Goal: Task Accomplishment & Management: Use online tool/utility

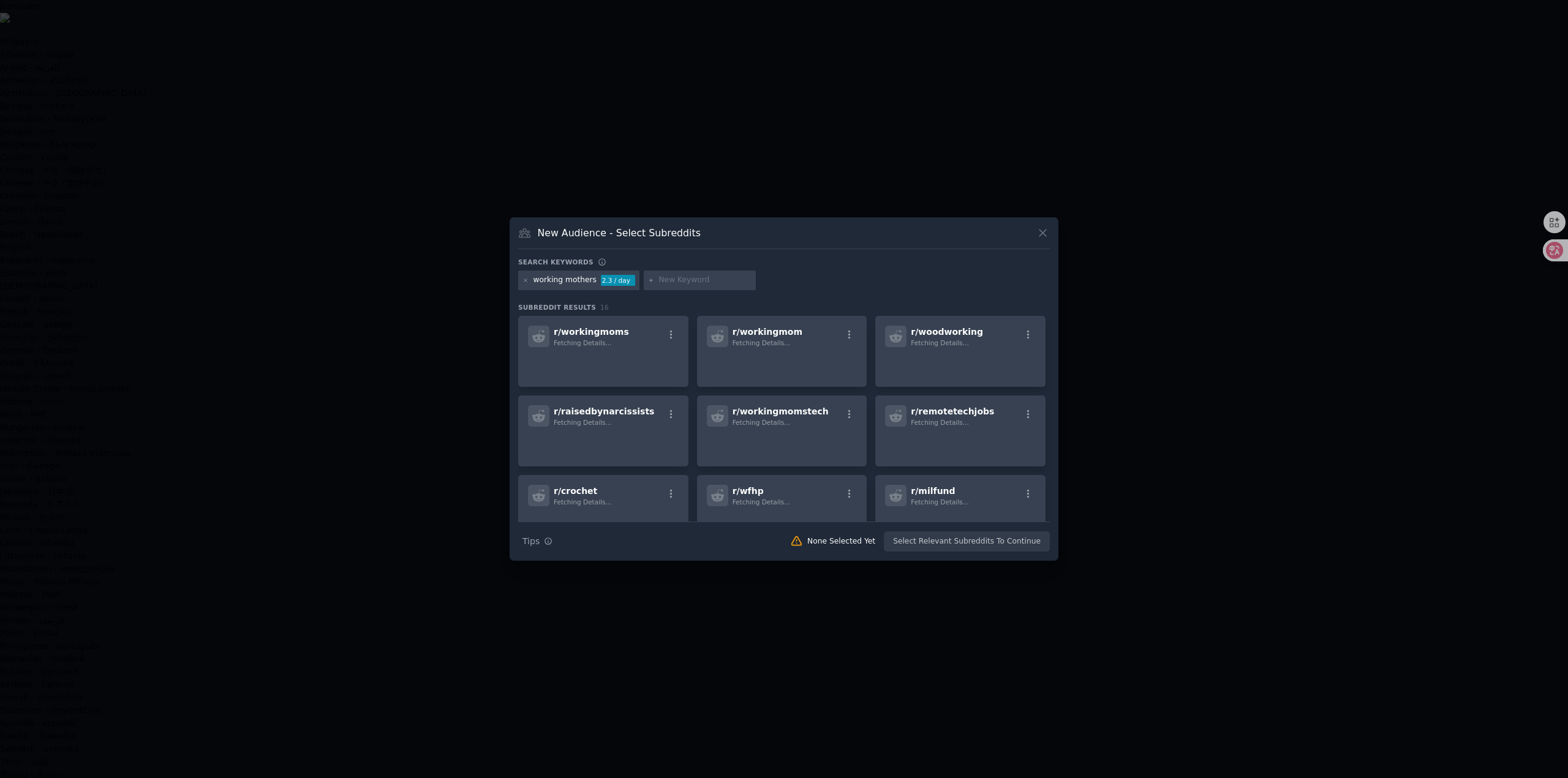
click at [842, 159] on div at bounding box center [784, 389] width 1568 height 778
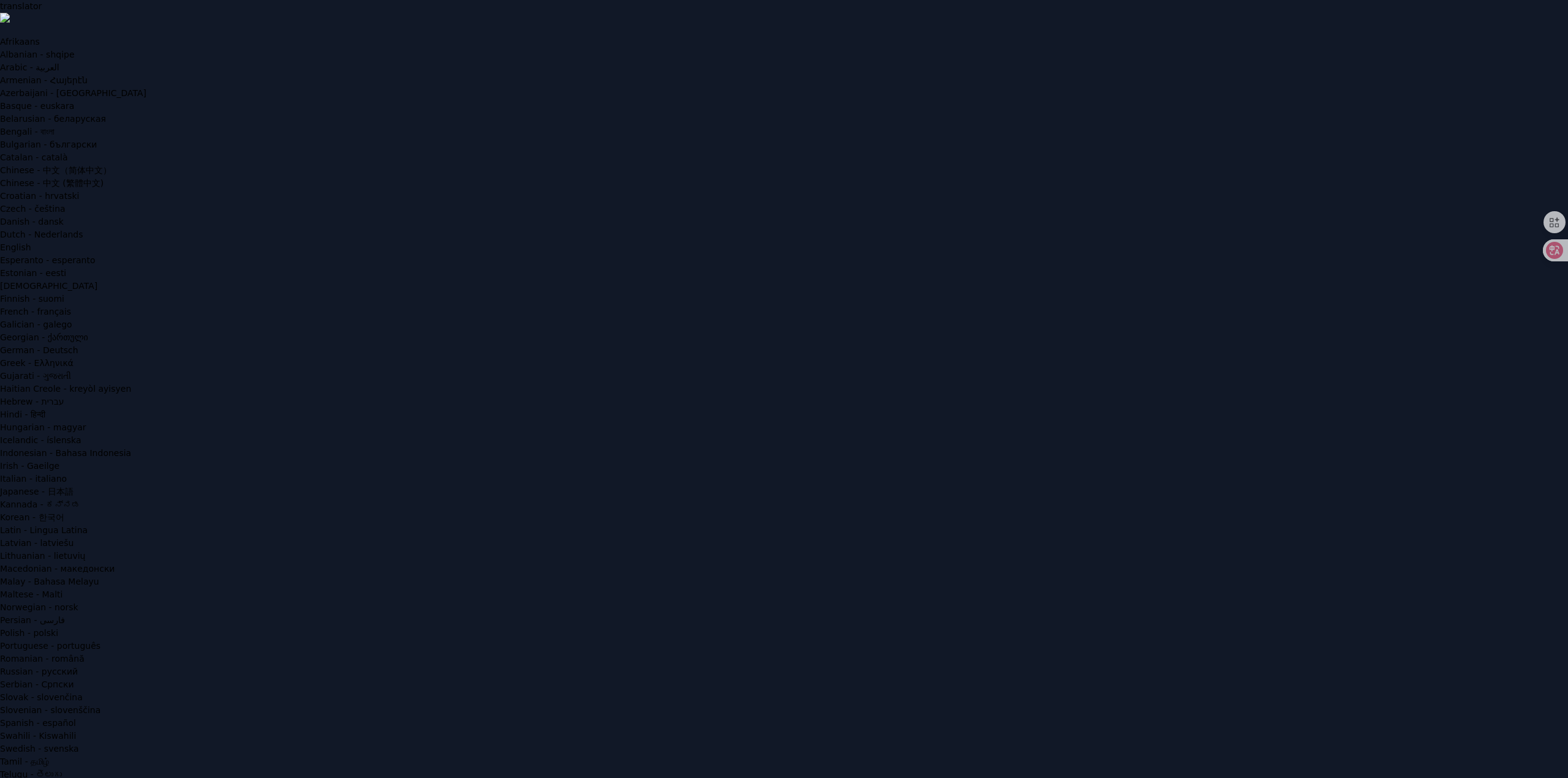
drag, startPoint x: 608, startPoint y: 188, endPoint x: 569, endPoint y: 194, distance: 39.5
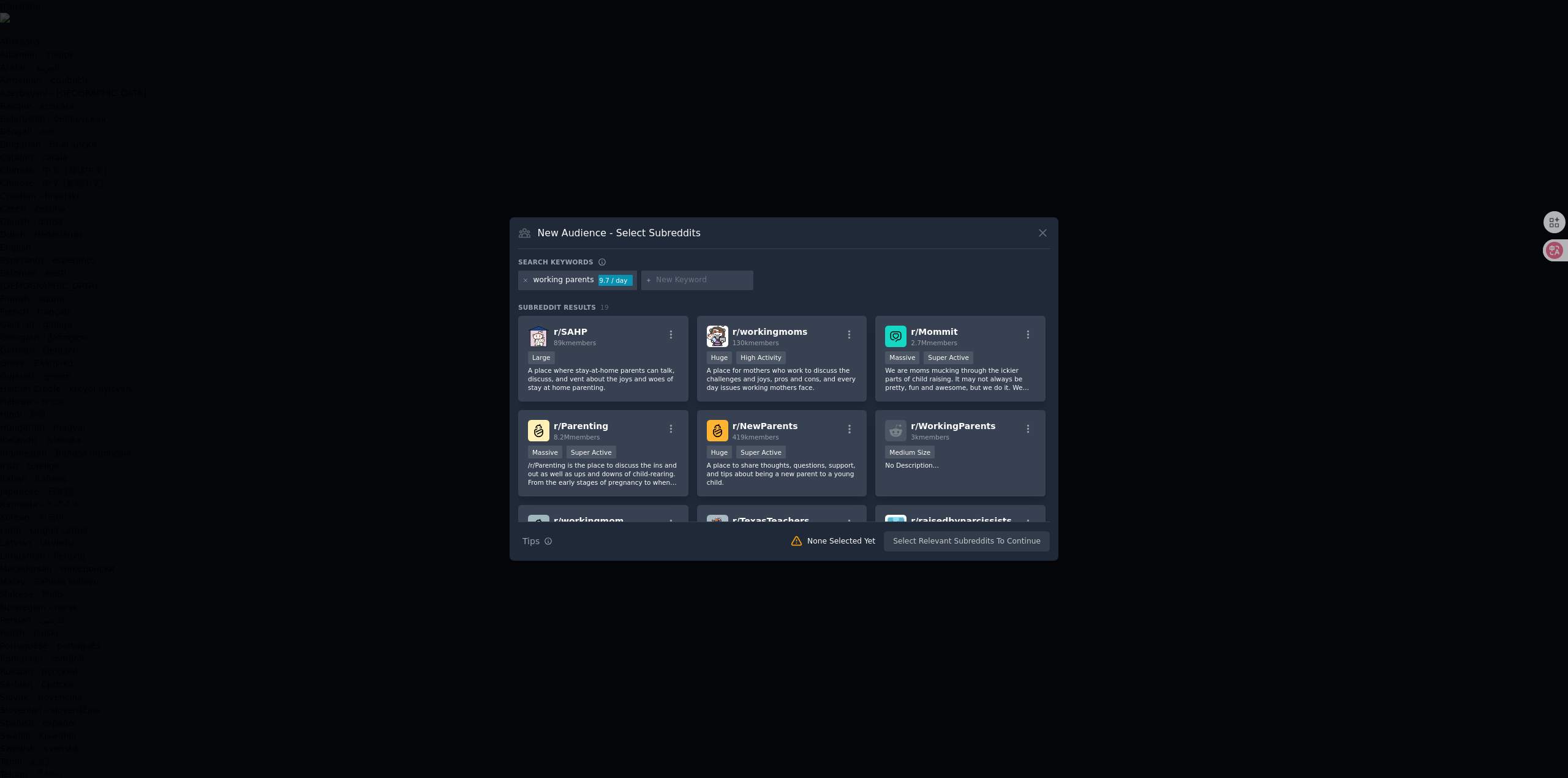
click at [567, 201] on div at bounding box center [784, 389] width 1568 height 778
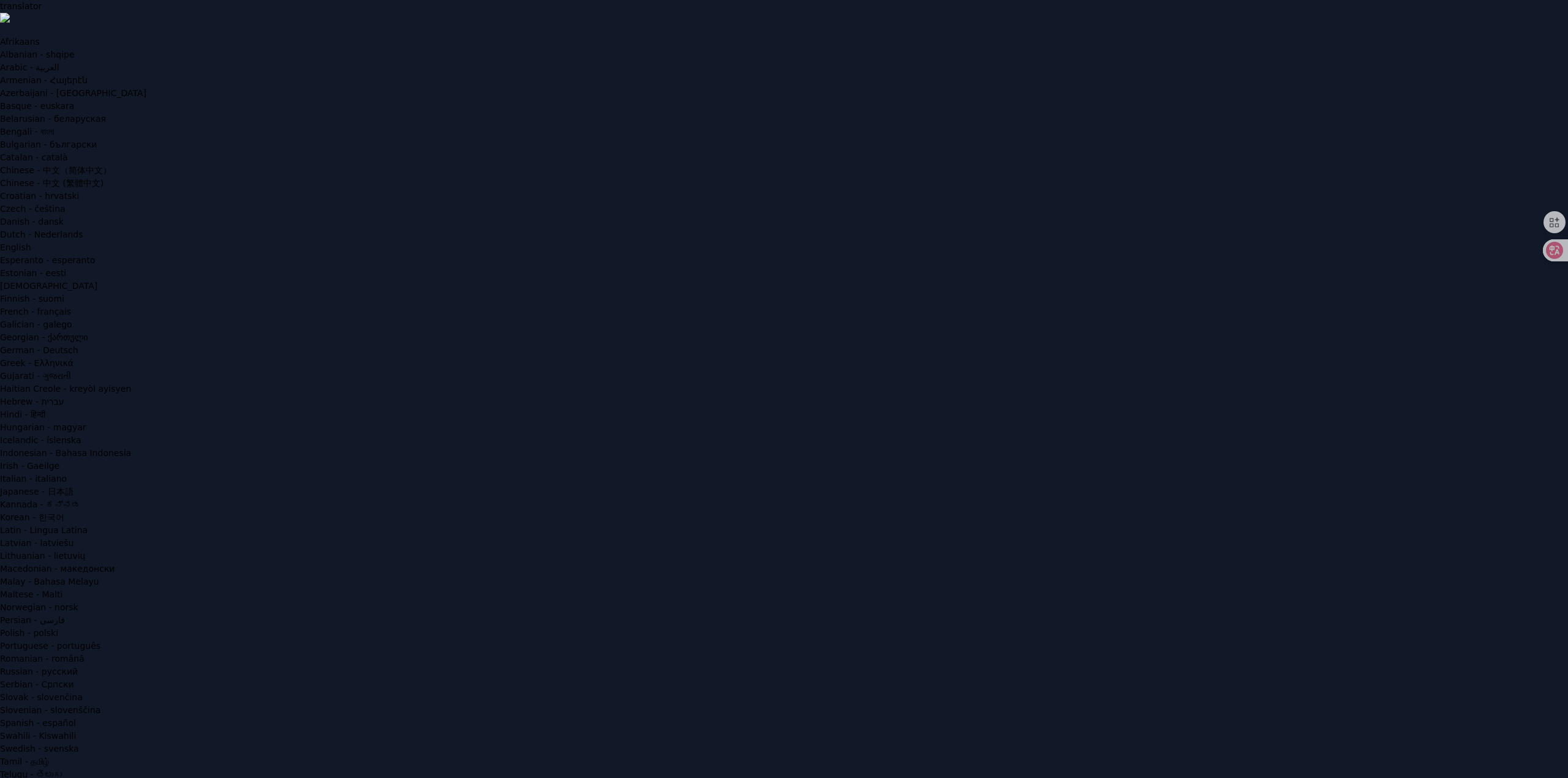
drag, startPoint x: 630, startPoint y: 192, endPoint x: 435, endPoint y: 184, distance: 195.2
type input "new parents"
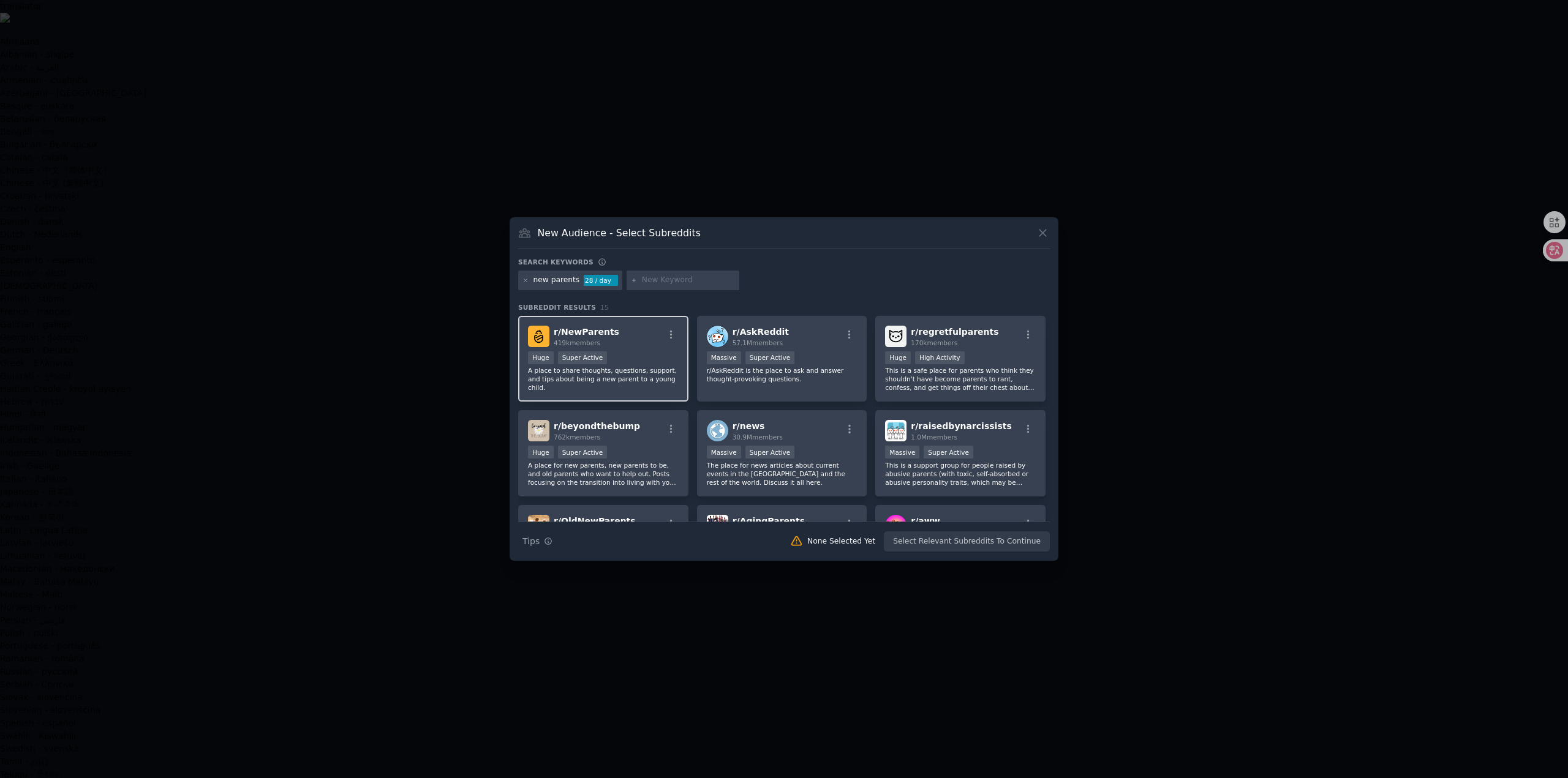
click at [596, 334] on span "r/ NewParents" at bounding box center [586, 331] width 66 height 10
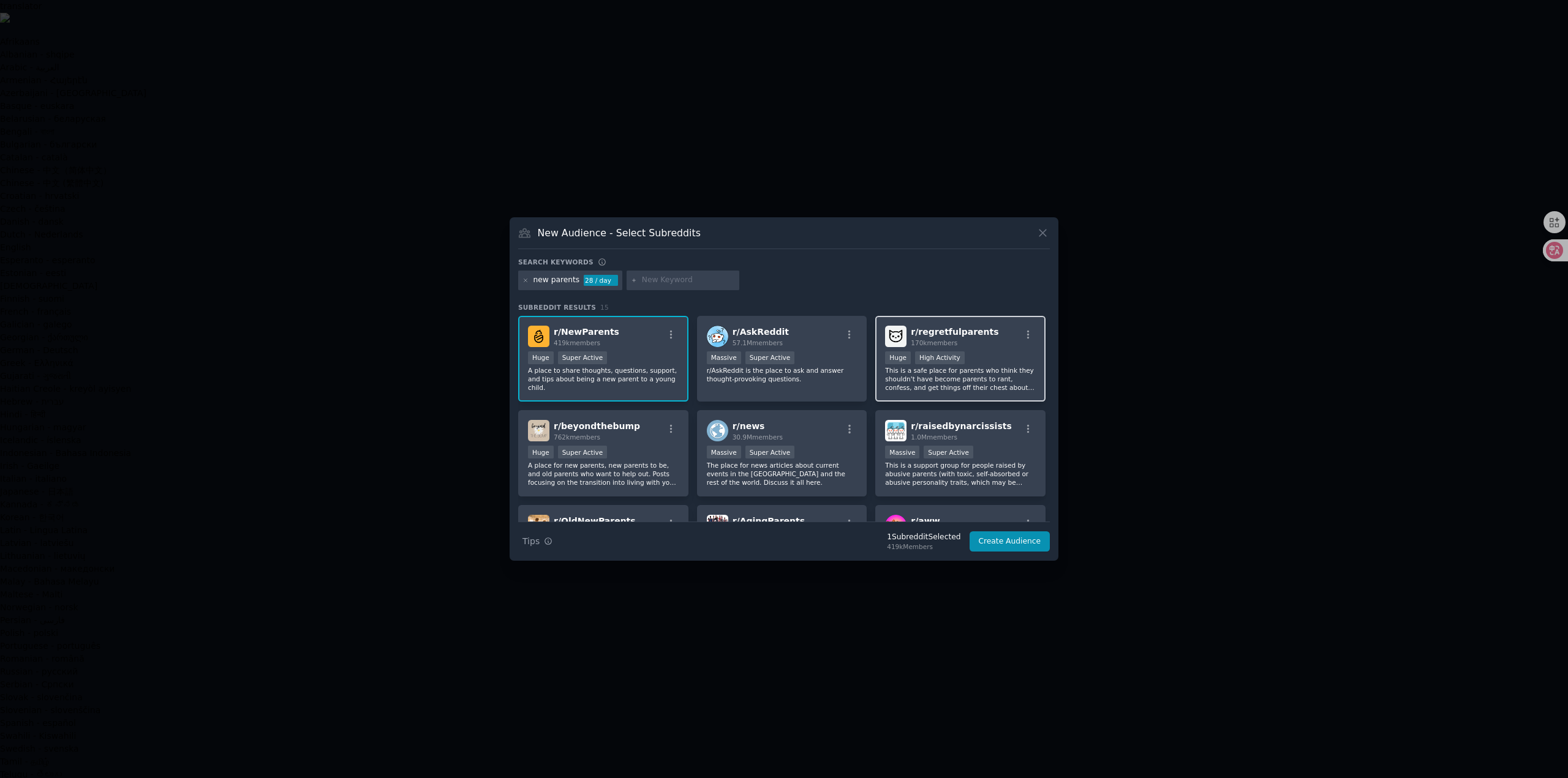
click at [994, 339] on div "r/ regretfulparents 170k members" at bounding box center [960, 337] width 150 height 22
click at [610, 437] on div "762k members" at bounding box center [597, 438] width 86 height 9
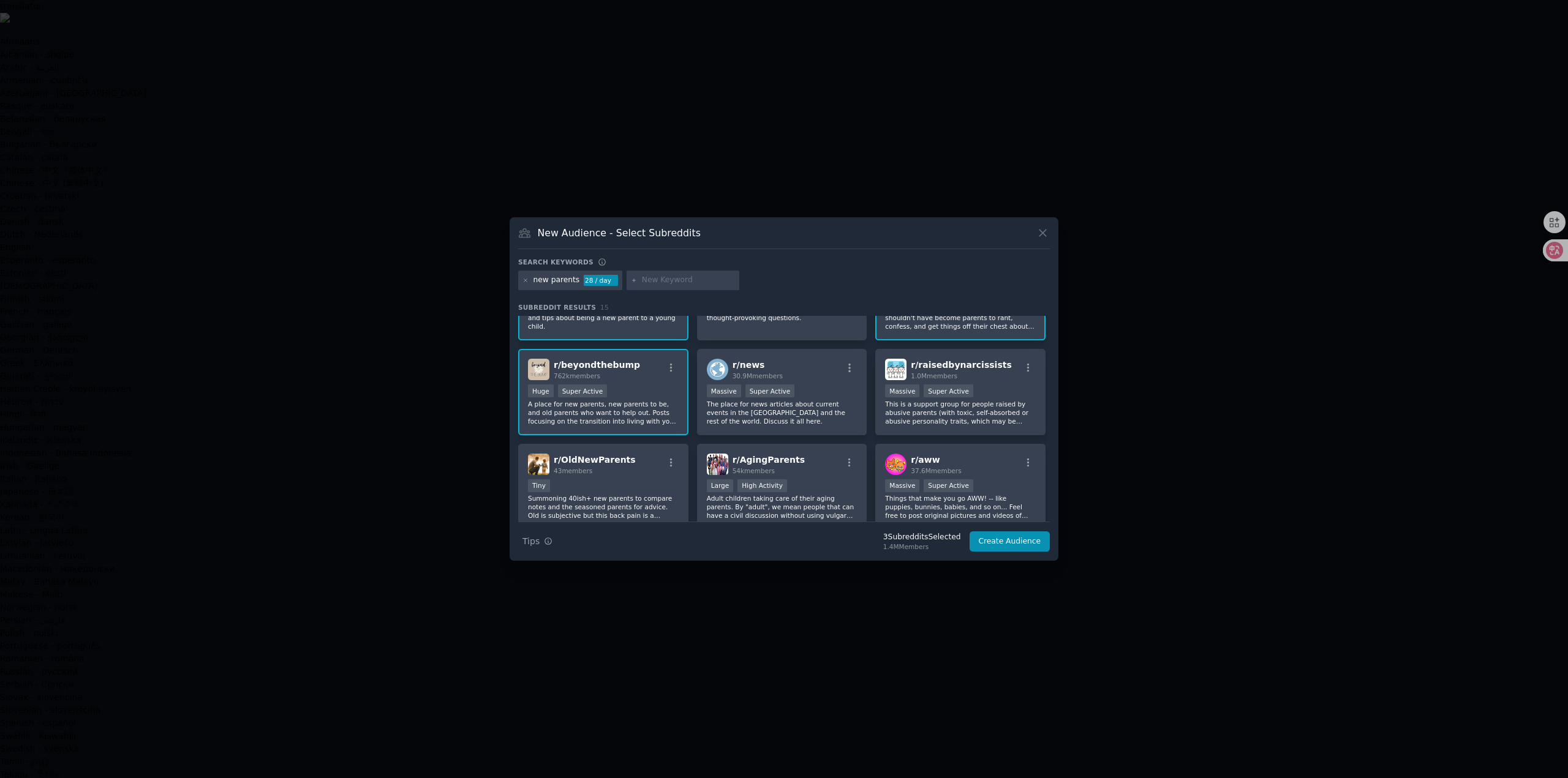
scroll to position [122, 0]
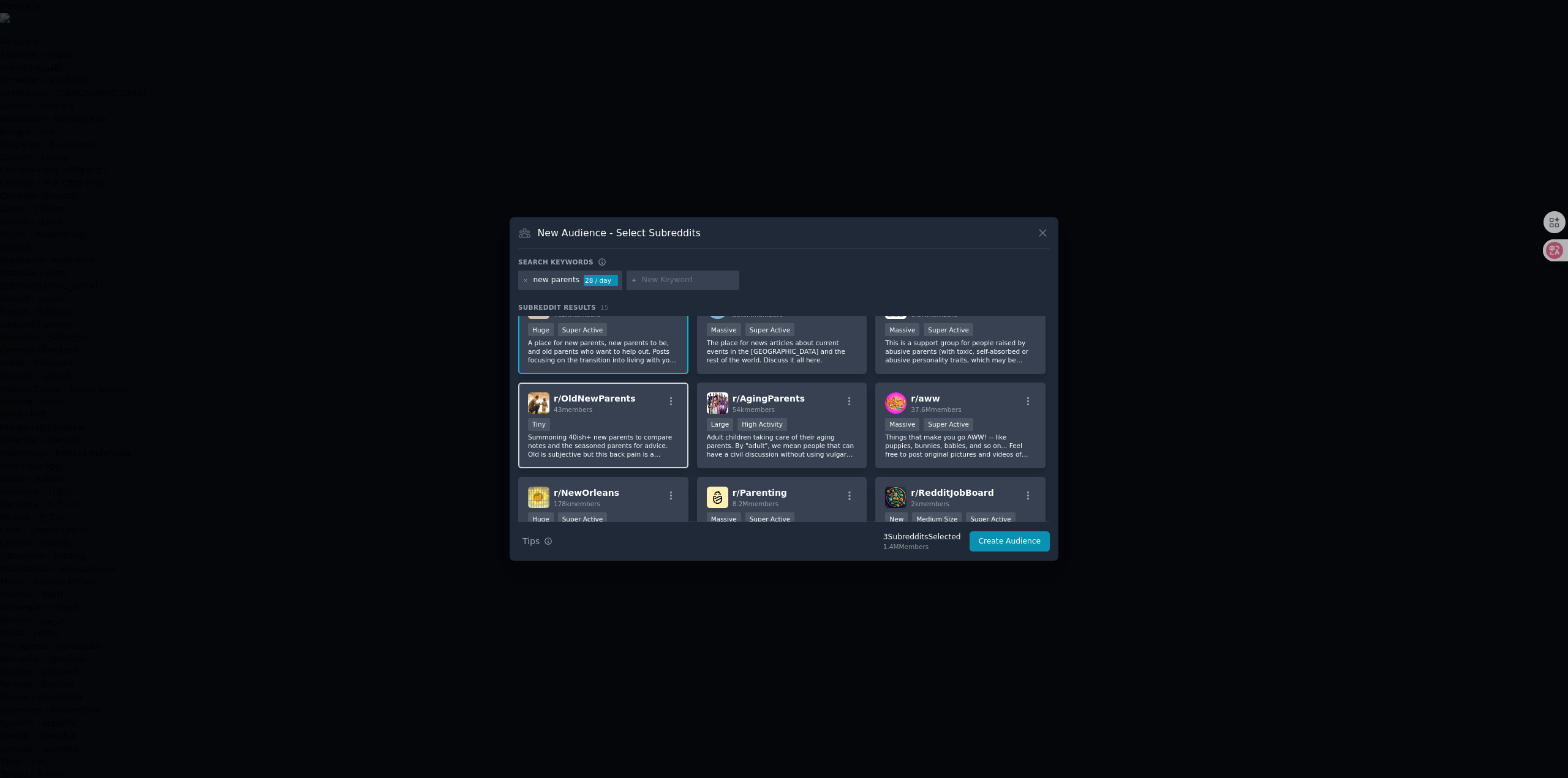
click at [637, 419] on div "Tiny" at bounding box center [603, 425] width 150 height 15
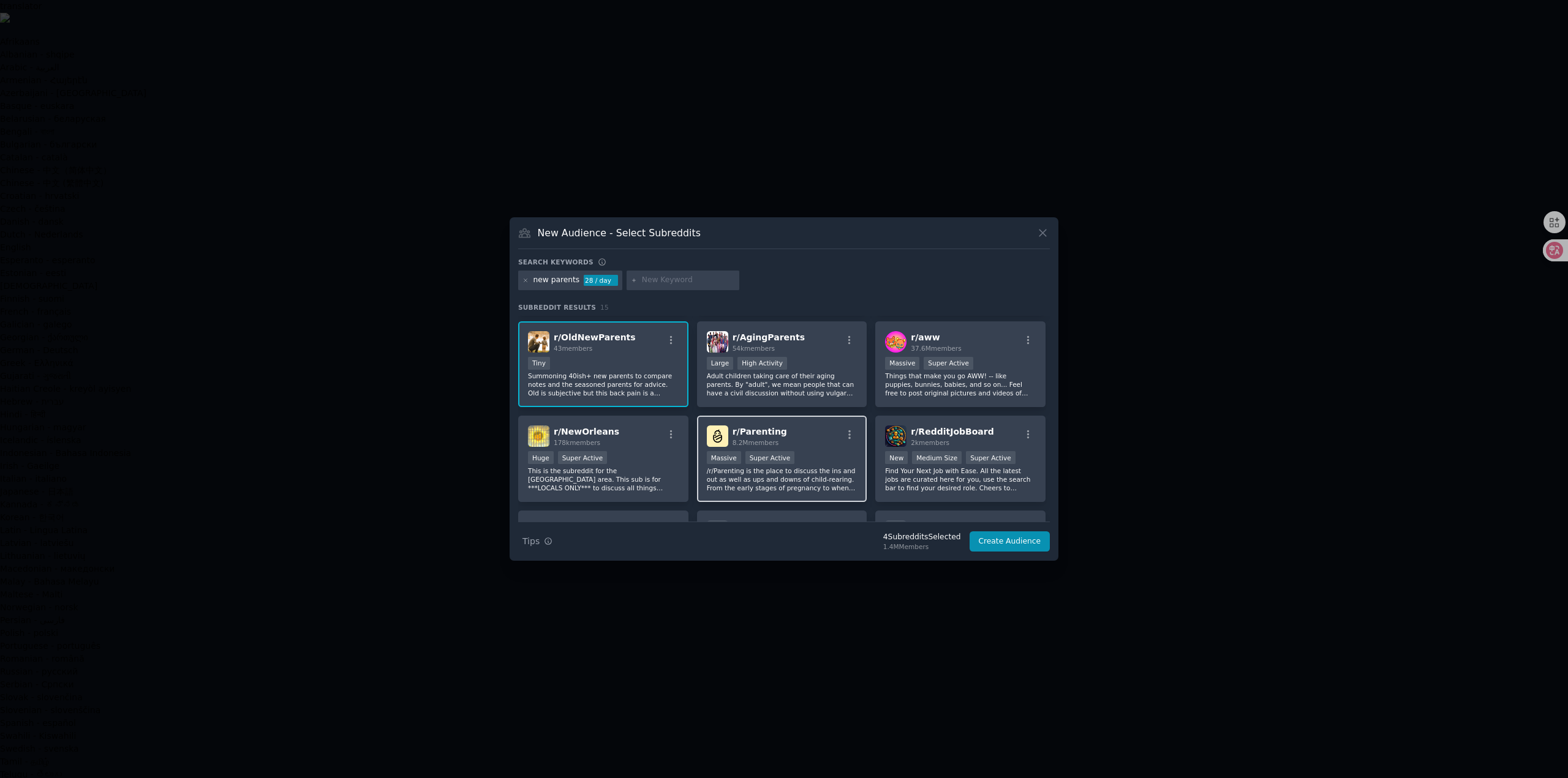
click at [795, 439] on div "r/ Parenting 8.2M members" at bounding box center [782, 437] width 150 height 22
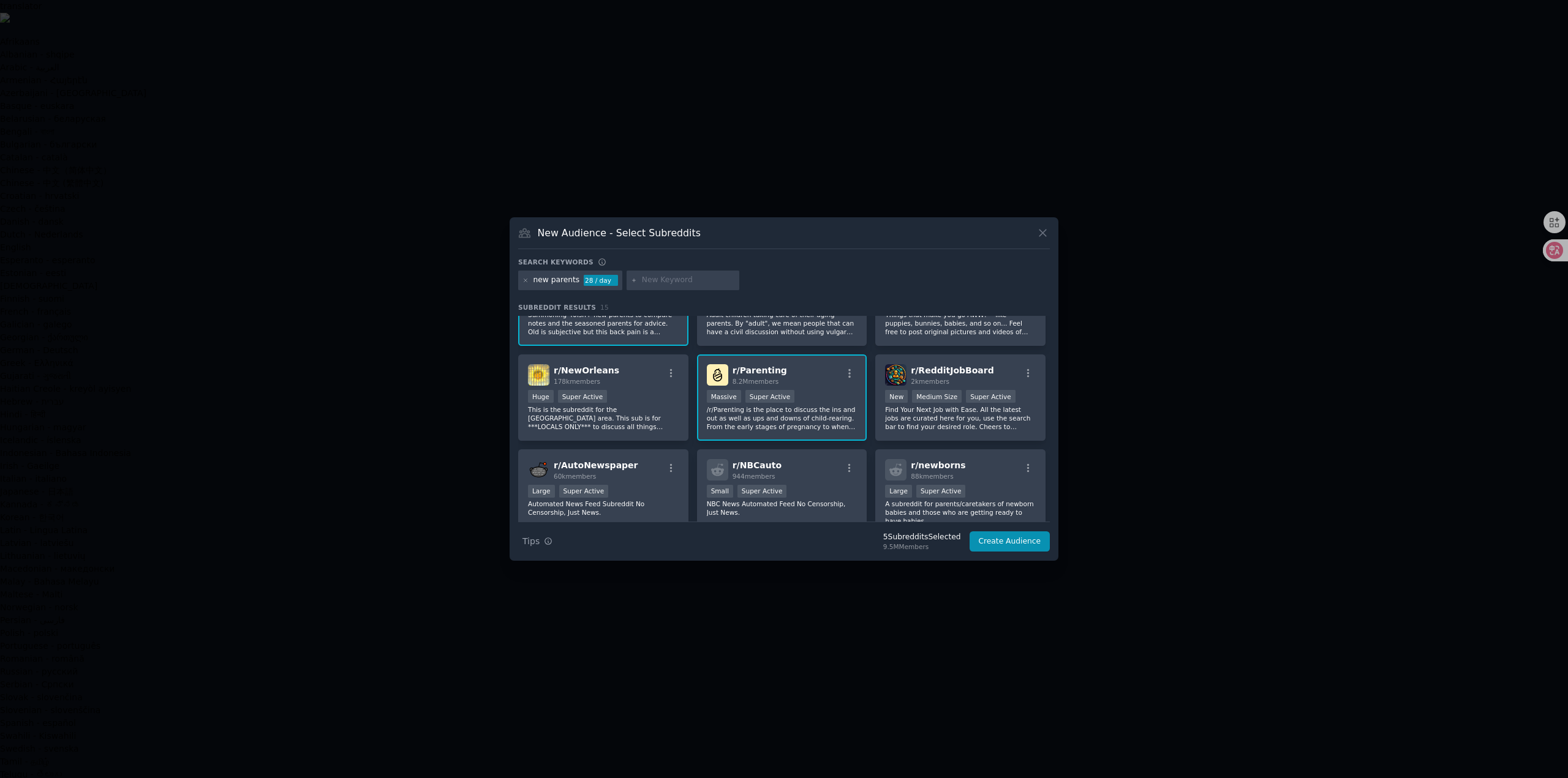
click at [780, 389] on div "r/ Parenting 8.2M members >= 95th percentile for submissions / day Massive Supe…" at bounding box center [782, 398] width 170 height 86
click at [965, 474] on div "r/ newborns 88k members" at bounding box center [960, 470] width 150 height 22
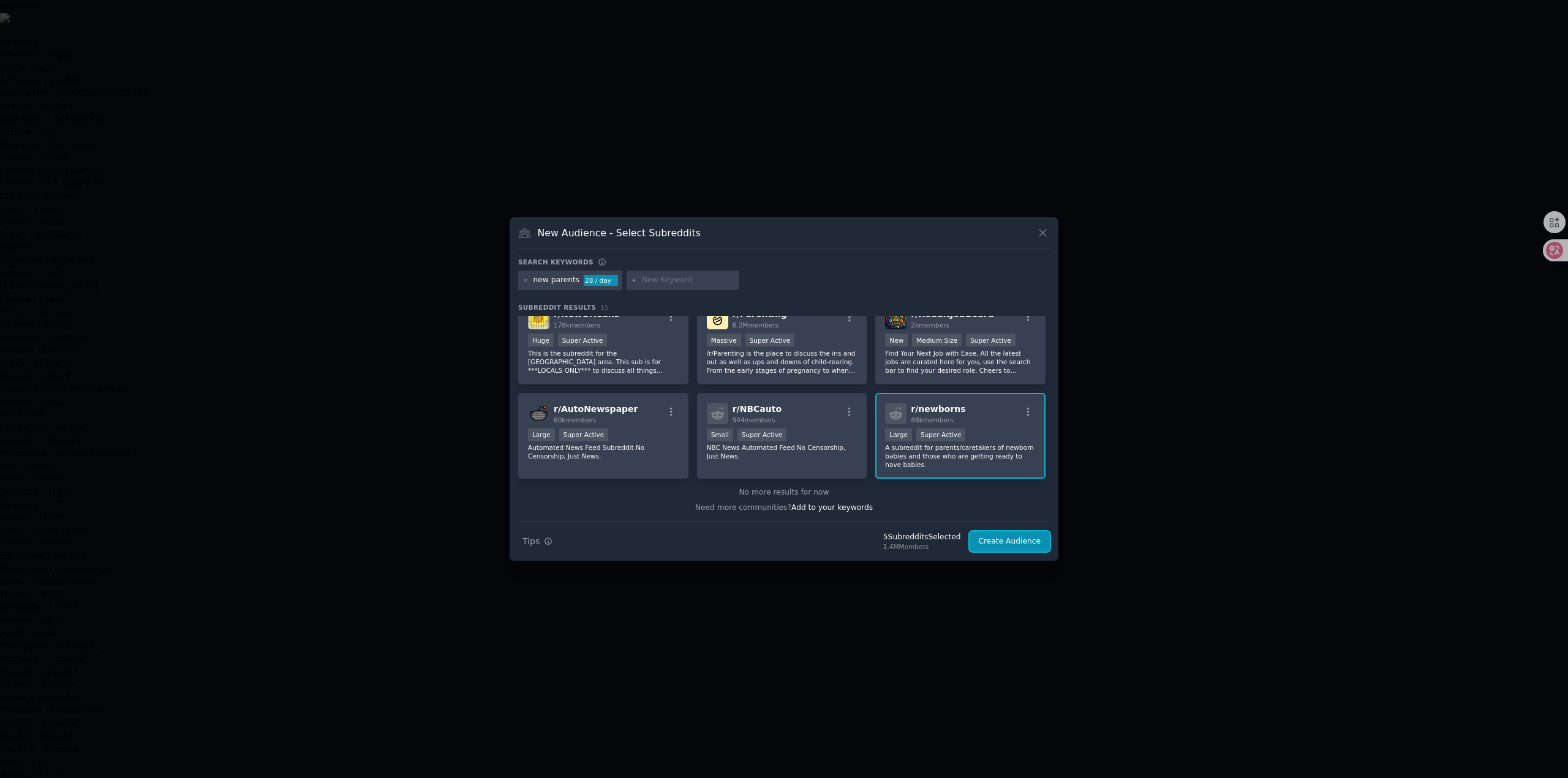
click at [1023, 544] on button "Create Audience" at bounding box center [1010, 541] width 81 height 21
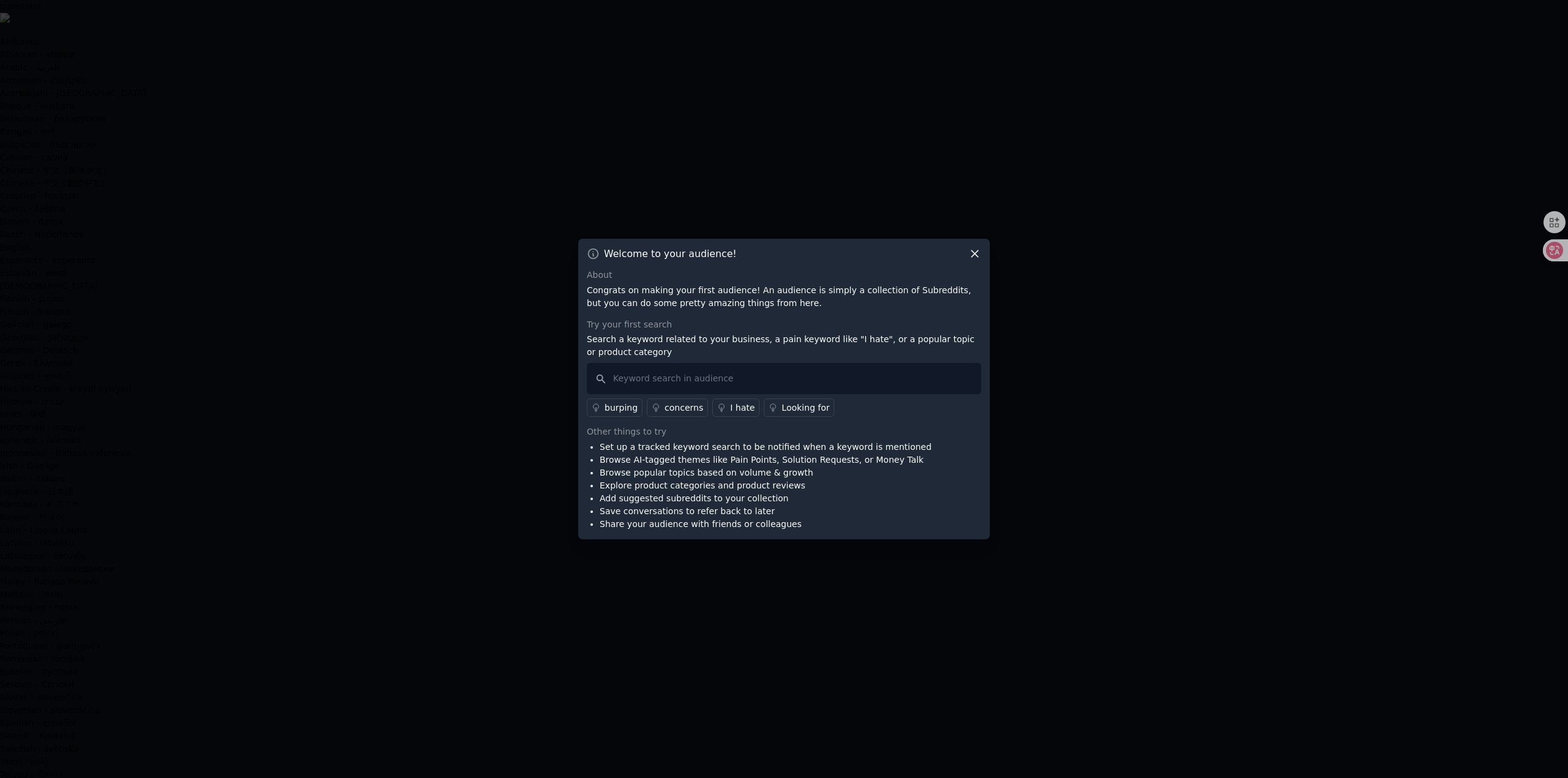
click at [975, 256] on icon at bounding box center [974, 254] width 6 height 6
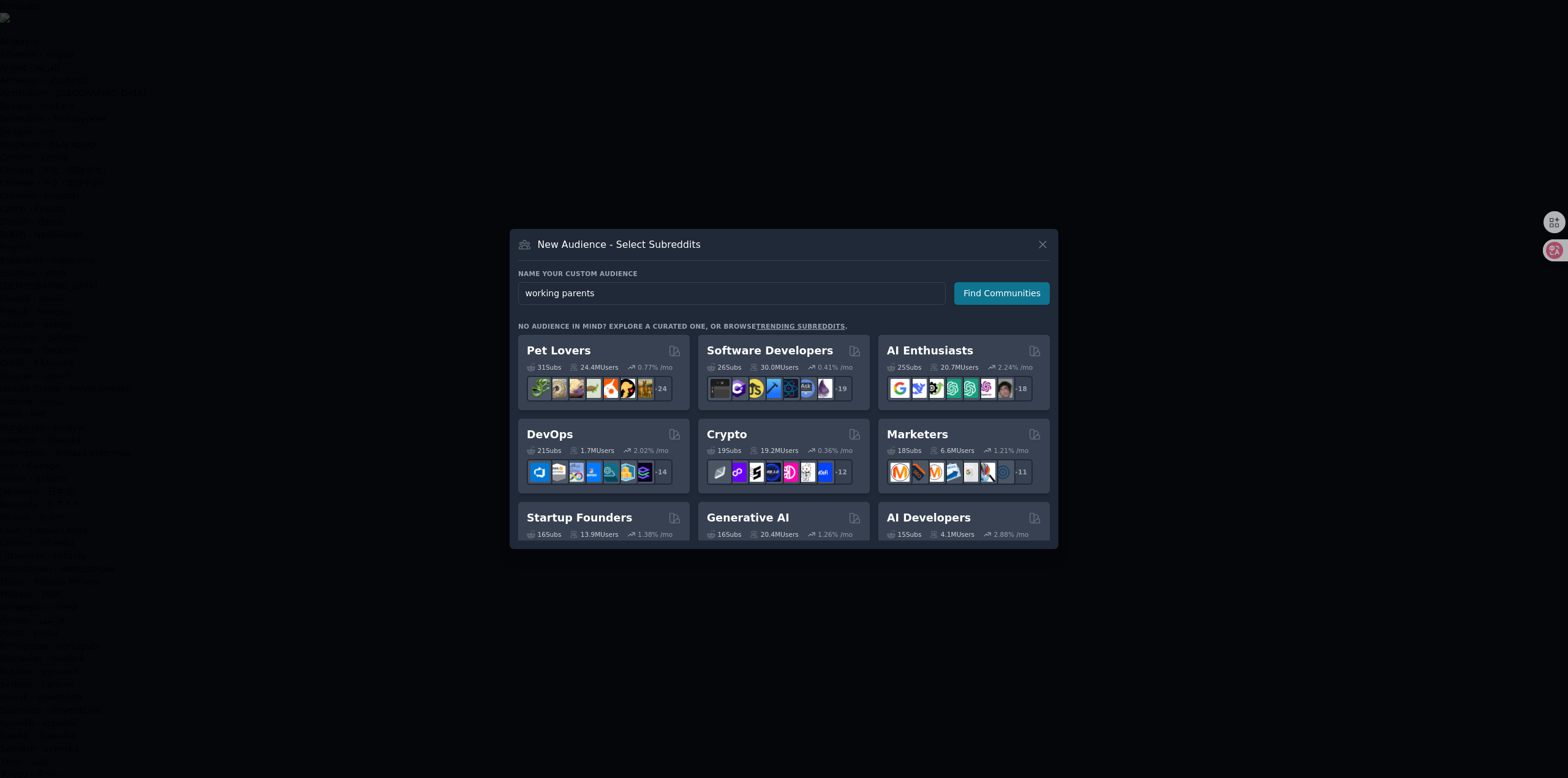
type input "working parents"
click at [1011, 293] on button "Find Communities" at bounding box center [1002, 293] width 95 height 23
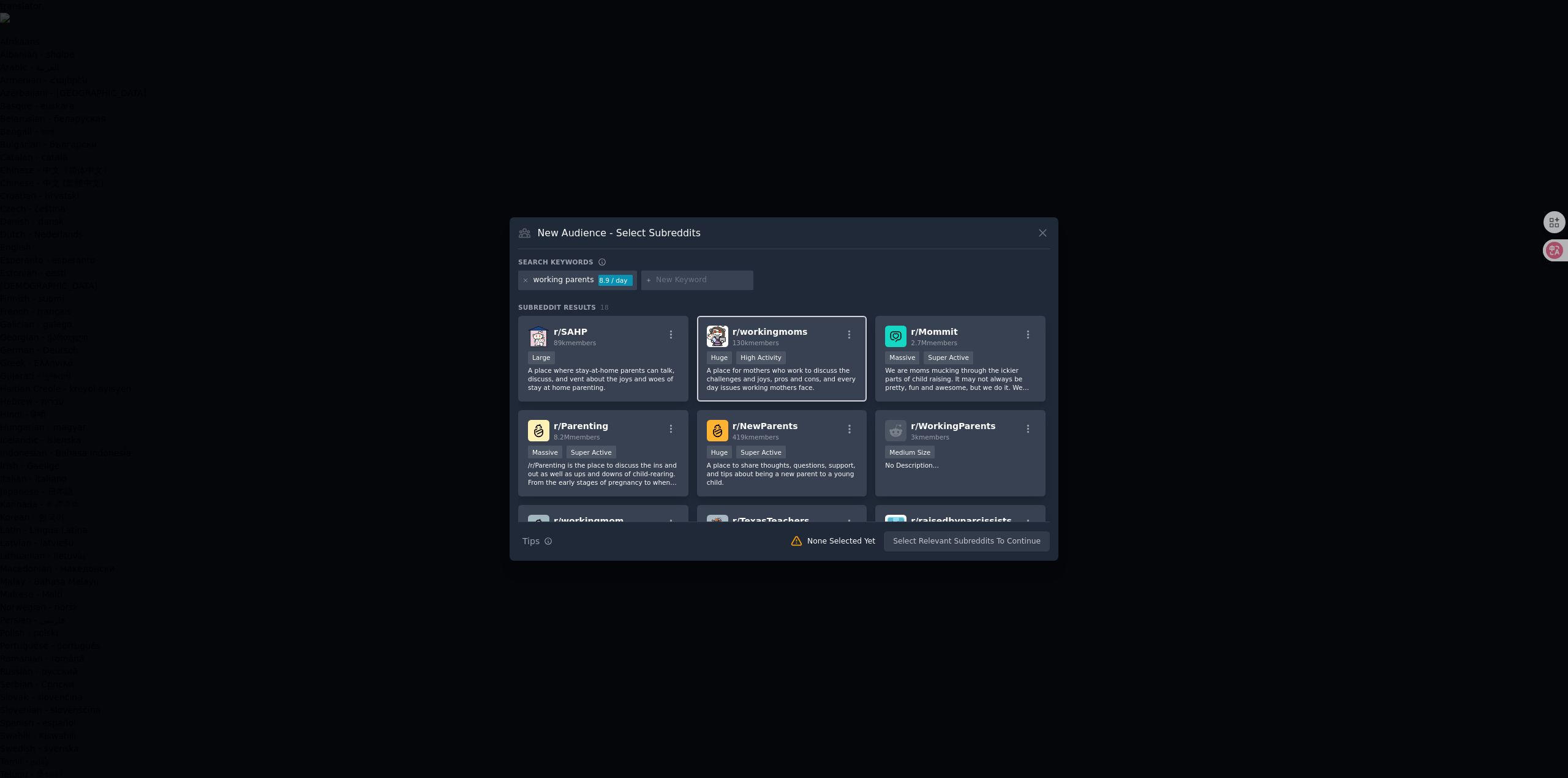
click at [784, 363] on div ">= 80th percentile for submissions / day Huge High Activity" at bounding box center [782, 358] width 150 height 15
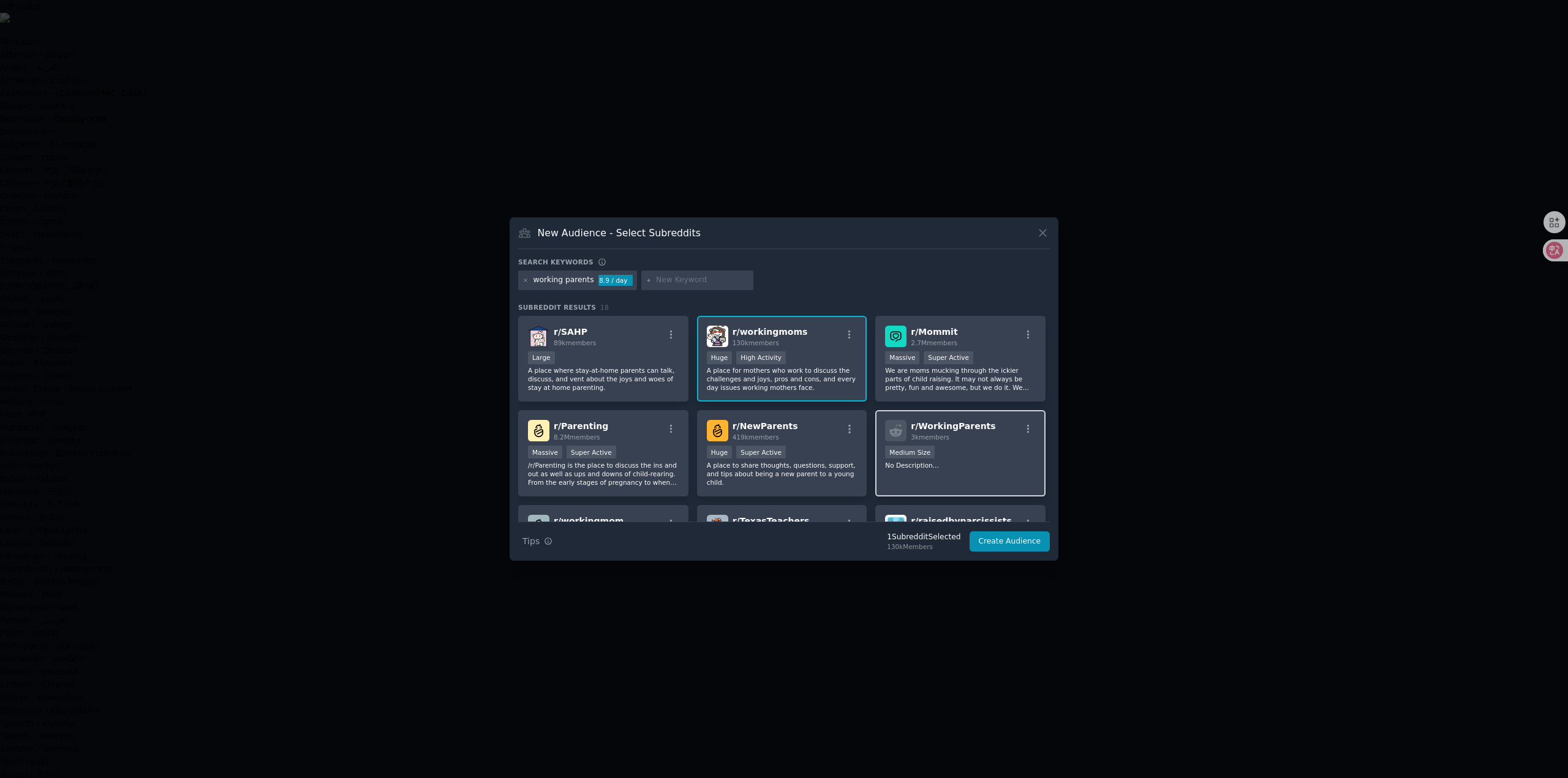
click at [964, 447] on div "Medium Size" at bounding box center [960, 453] width 150 height 15
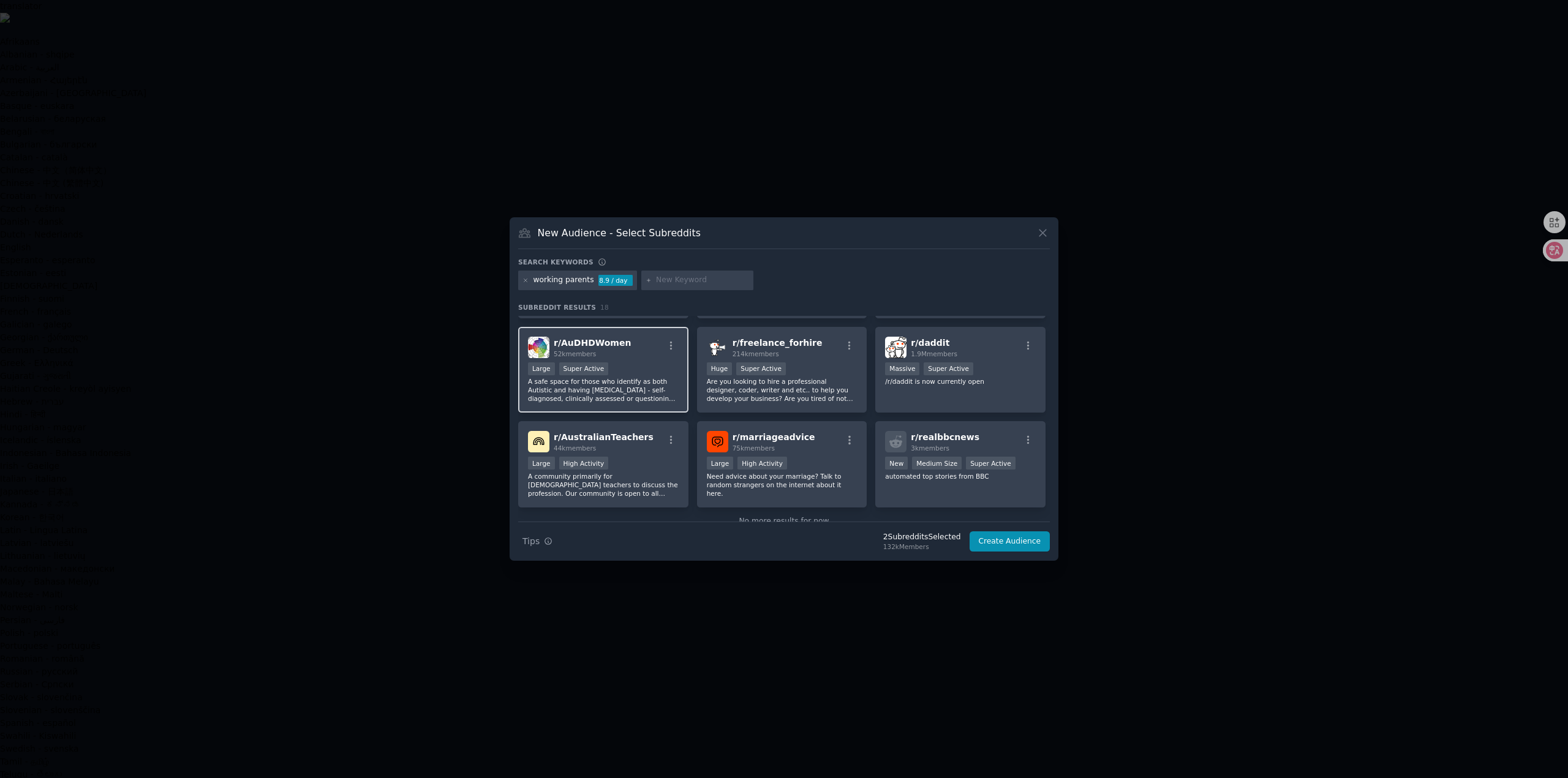
scroll to position [396, 0]
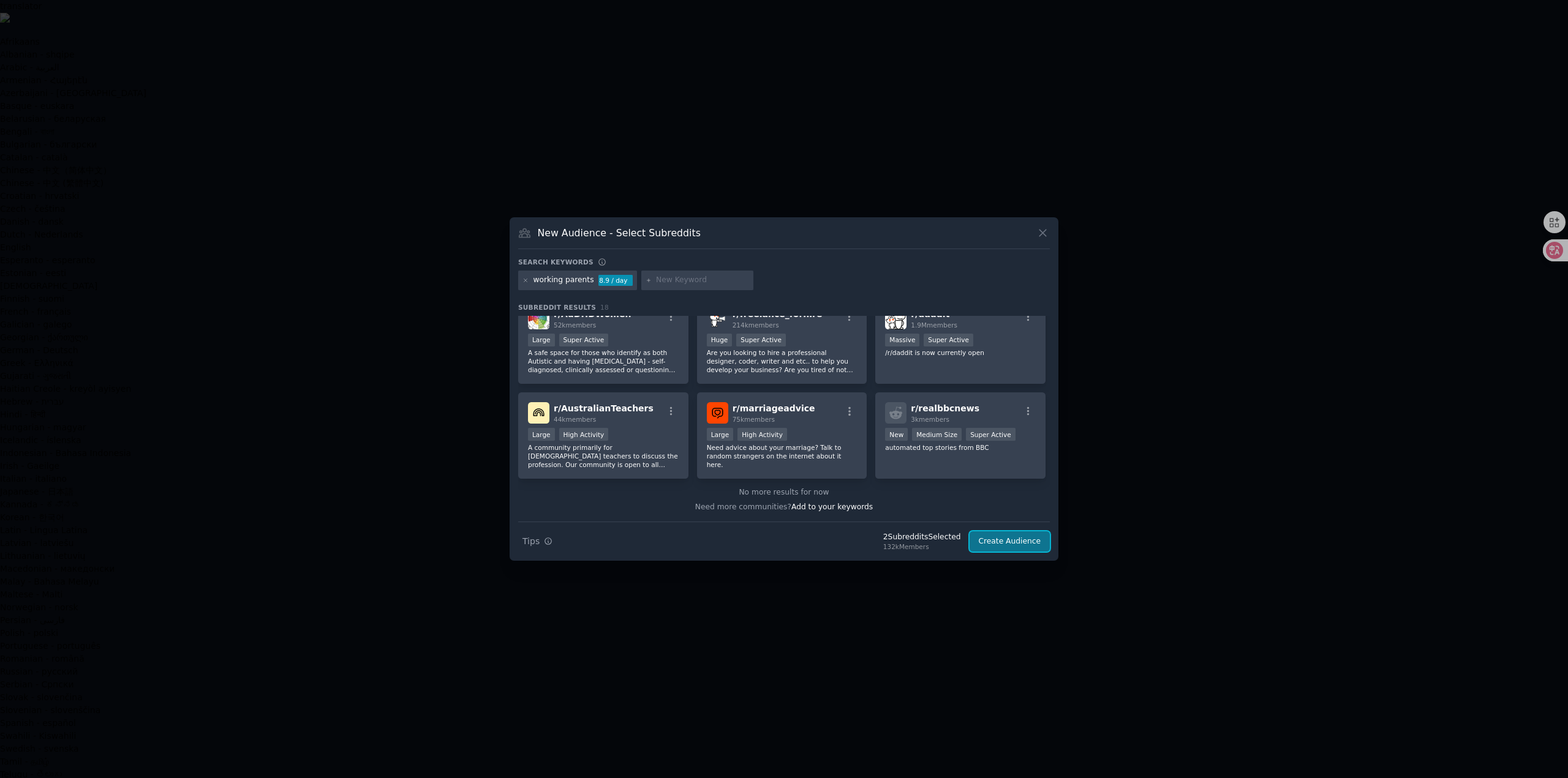
click at [1020, 541] on button "Create Audience" at bounding box center [1010, 541] width 81 height 21
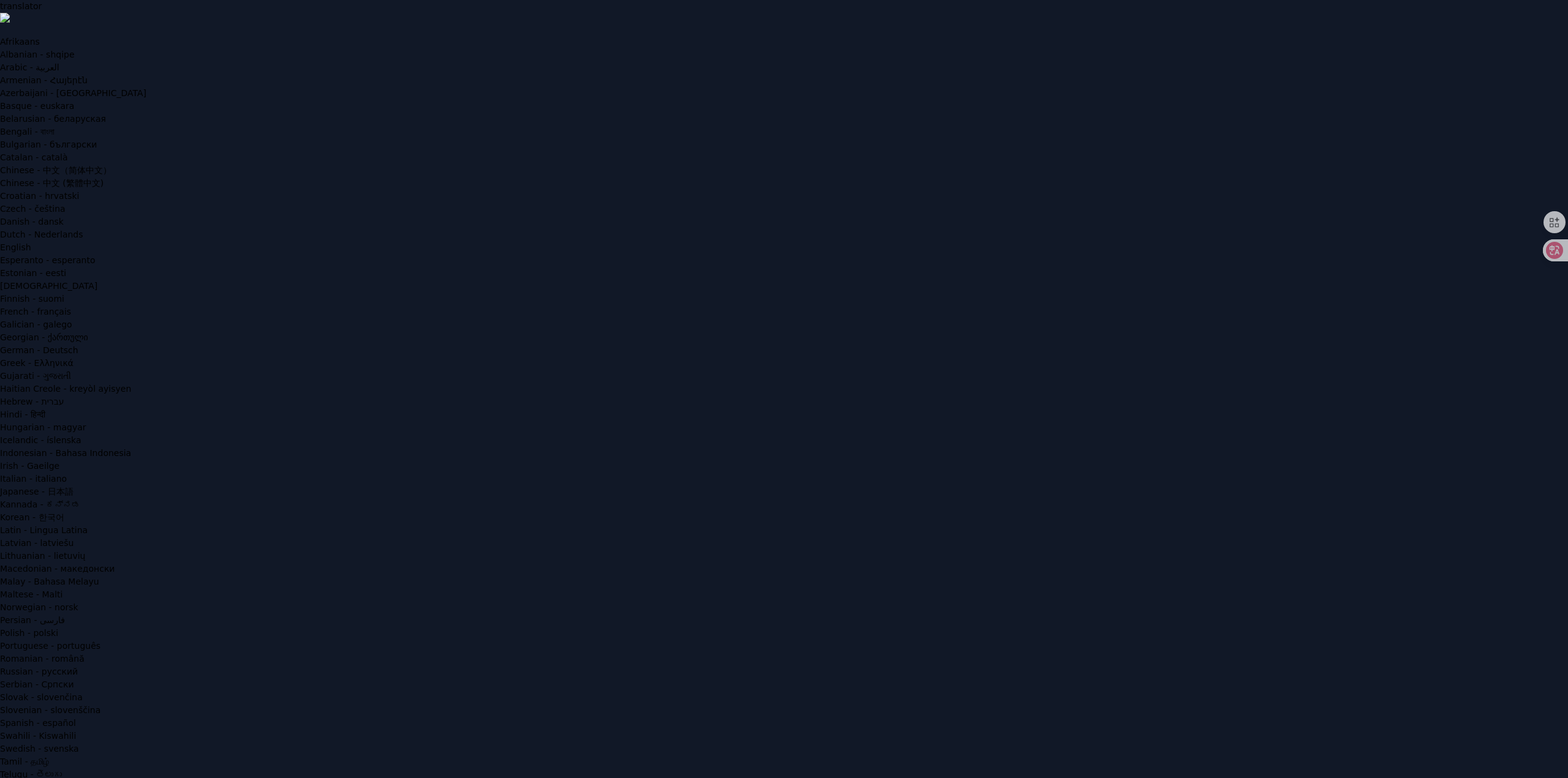
type input "slowmad"
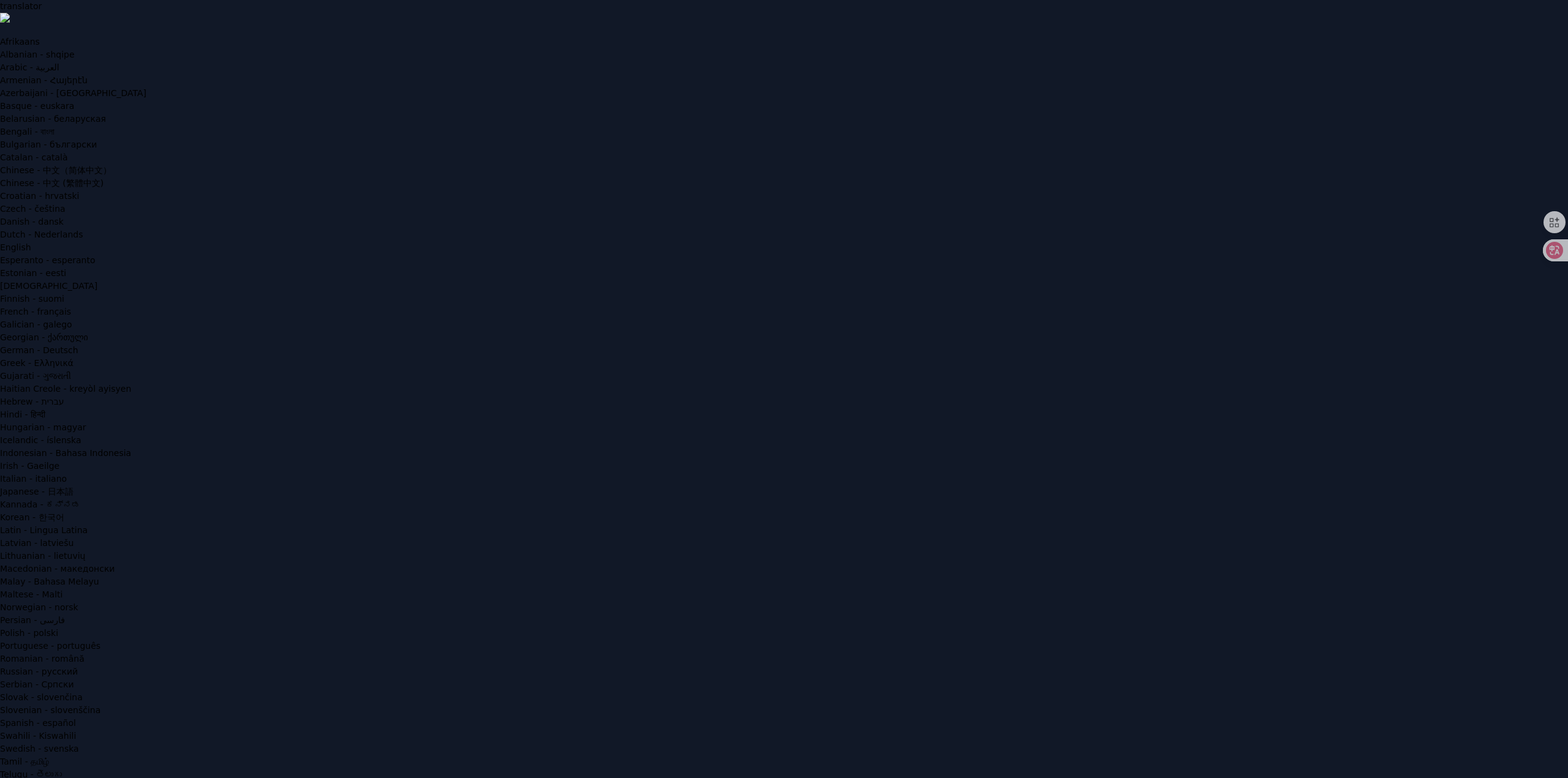
drag, startPoint x: 161, startPoint y: 21, endPoint x: -17, endPoint y: 68, distance: 184.1
click at [0, 68] on html "translator Afrikaans Albanian - shqipe Arabic - ‎‫العربية‬‎ Armenian - Հայերէն …" at bounding box center [784, 389] width 1568 height 778
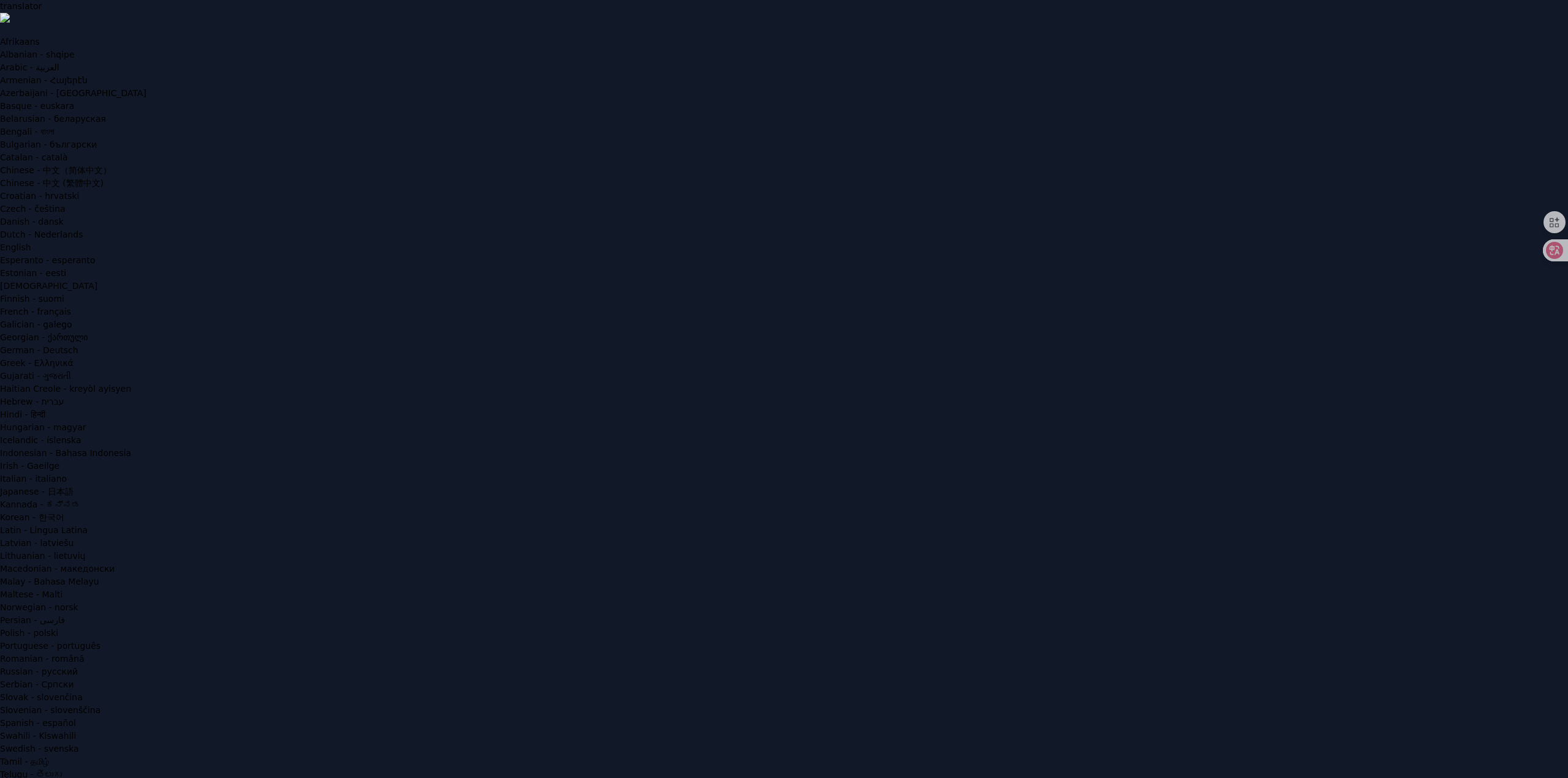
drag, startPoint x: 149, startPoint y: 19, endPoint x: -95, endPoint y: 57, distance: 246.9
click at [0, 57] on html "translator Afrikaans Albanian - shqipe Arabic - ‎‫العربية‬‎ Armenian - Հայերէն …" at bounding box center [784, 389] width 1568 height 778
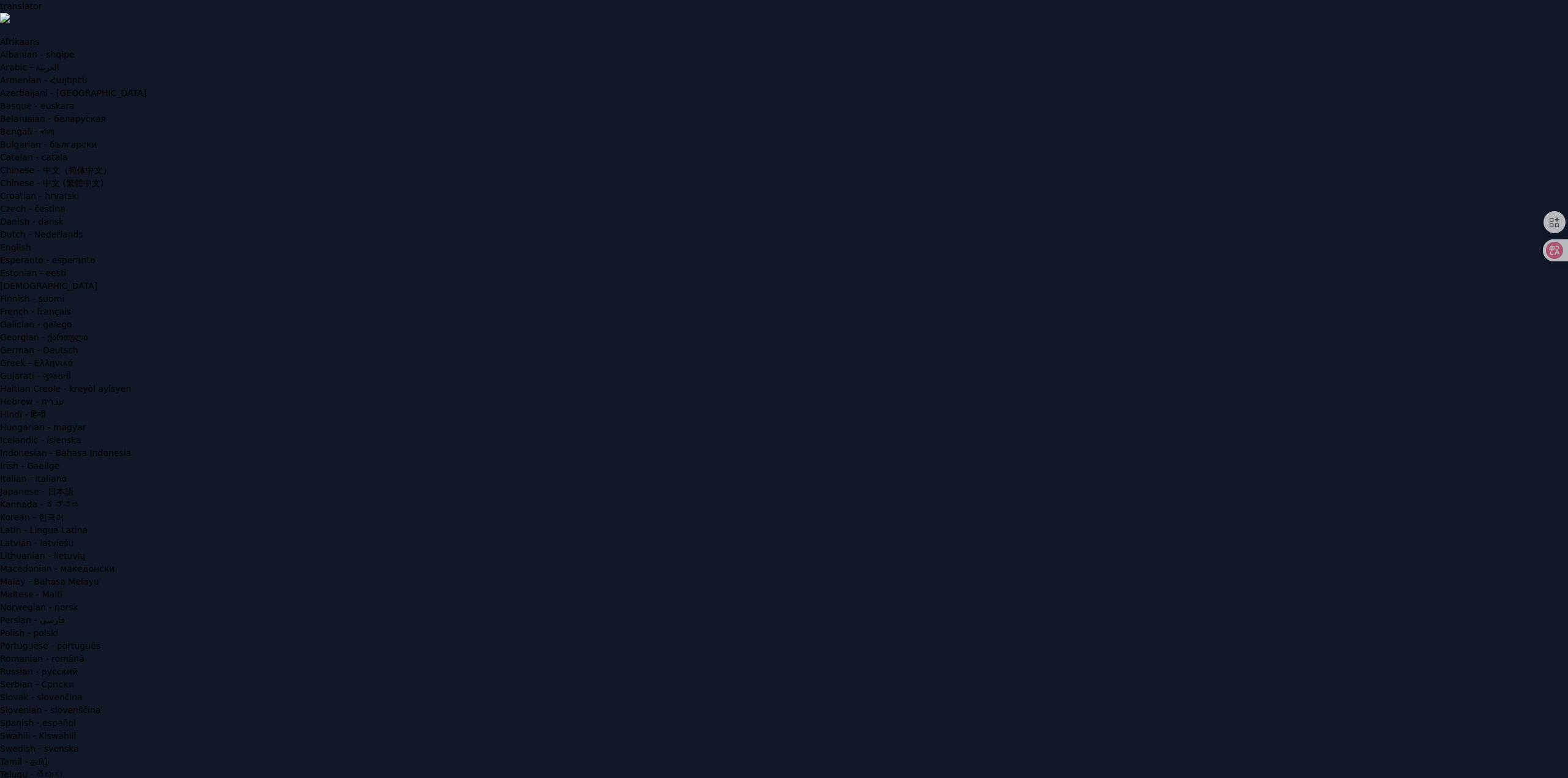
type input "slowmad"
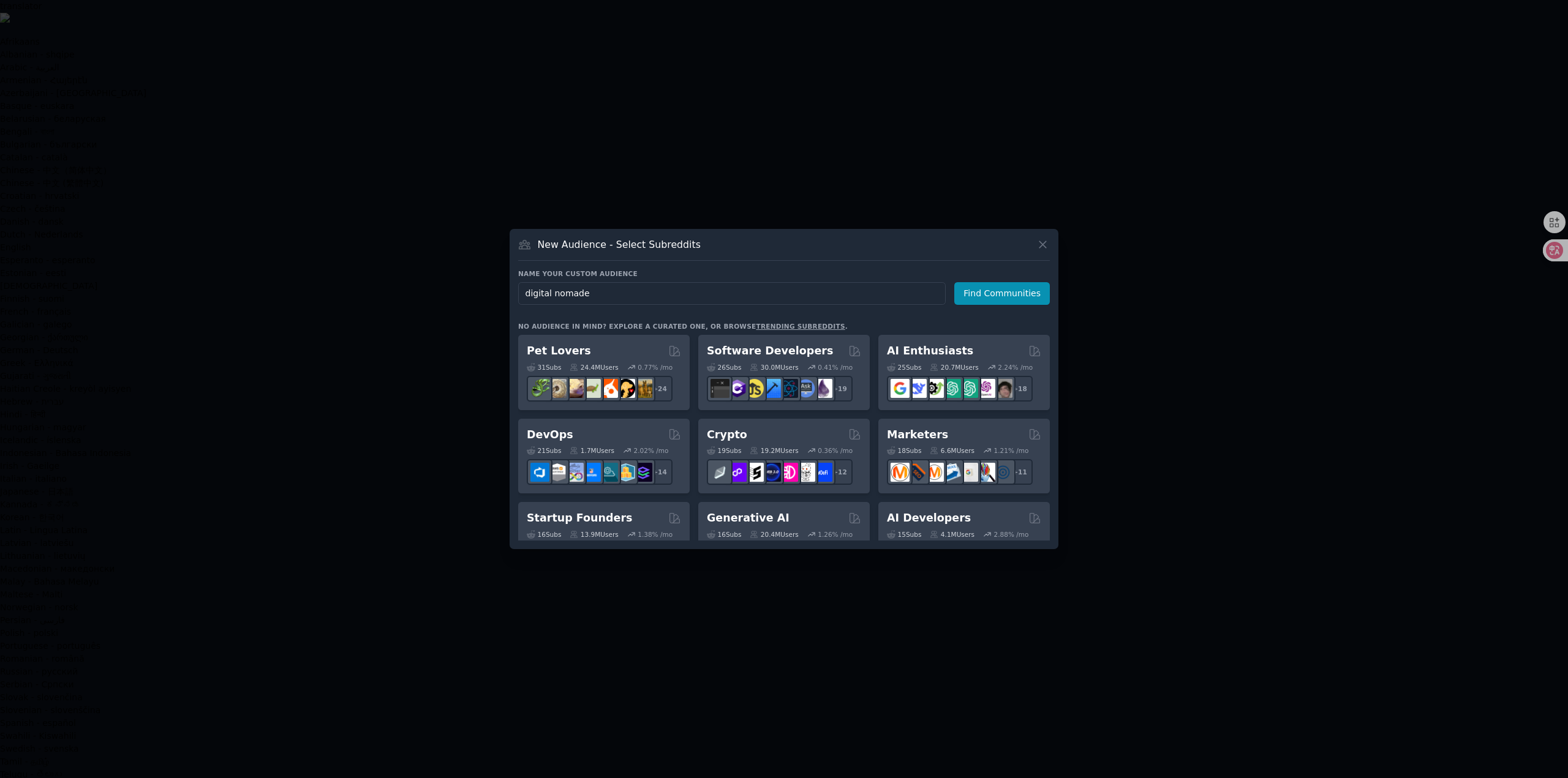
drag, startPoint x: 589, startPoint y: 290, endPoint x: 309, endPoint y: 273, distance: 280.5
click at [317, 276] on div "​ New Audience - Select Subreddits Name your custom audience Audience Name digi…" at bounding box center [784, 389] width 1559 height 778
type input "slowmad"
click button "Find Communities" at bounding box center [1002, 293] width 95 height 23
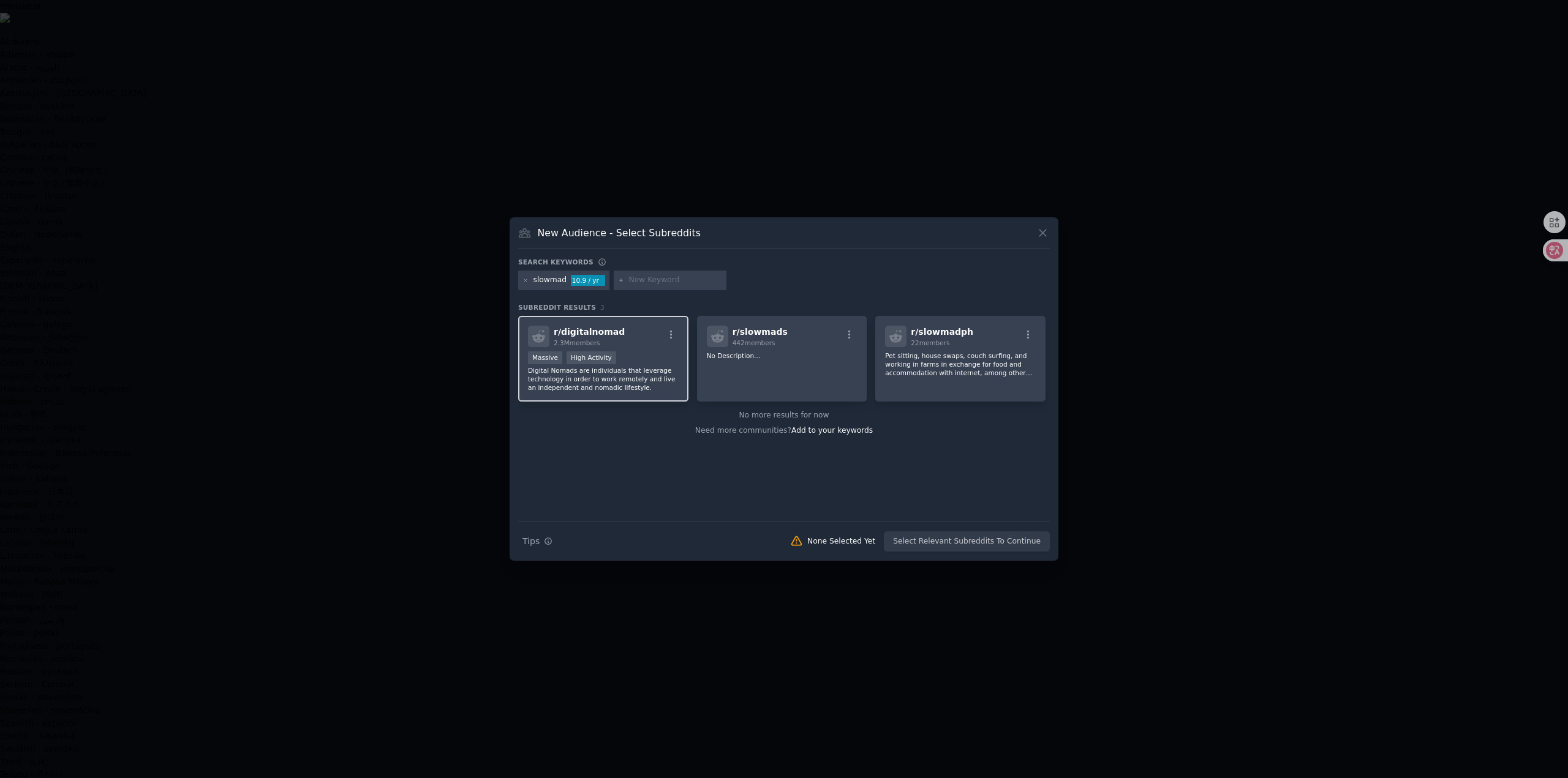
click at [650, 345] on div "r/ digitalnomad 2.3M members" at bounding box center [603, 337] width 150 height 22
click at [801, 365] on div "r/ slowmads 442 members No Description..." at bounding box center [782, 359] width 170 height 86
click at [1023, 535] on button "Create Audience" at bounding box center [1010, 541] width 81 height 21
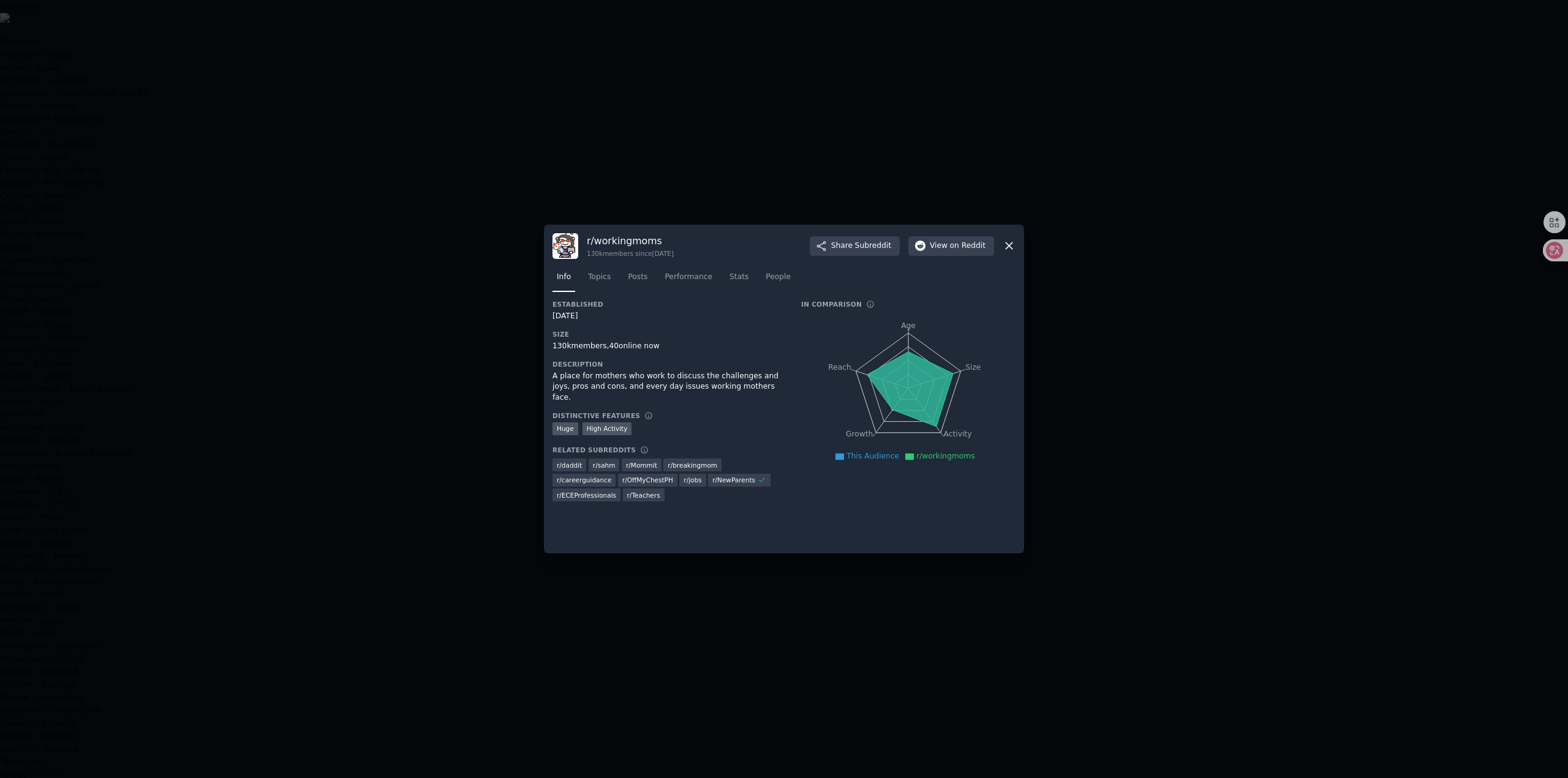
click at [385, 209] on div at bounding box center [784, 389] width 1568 height 778
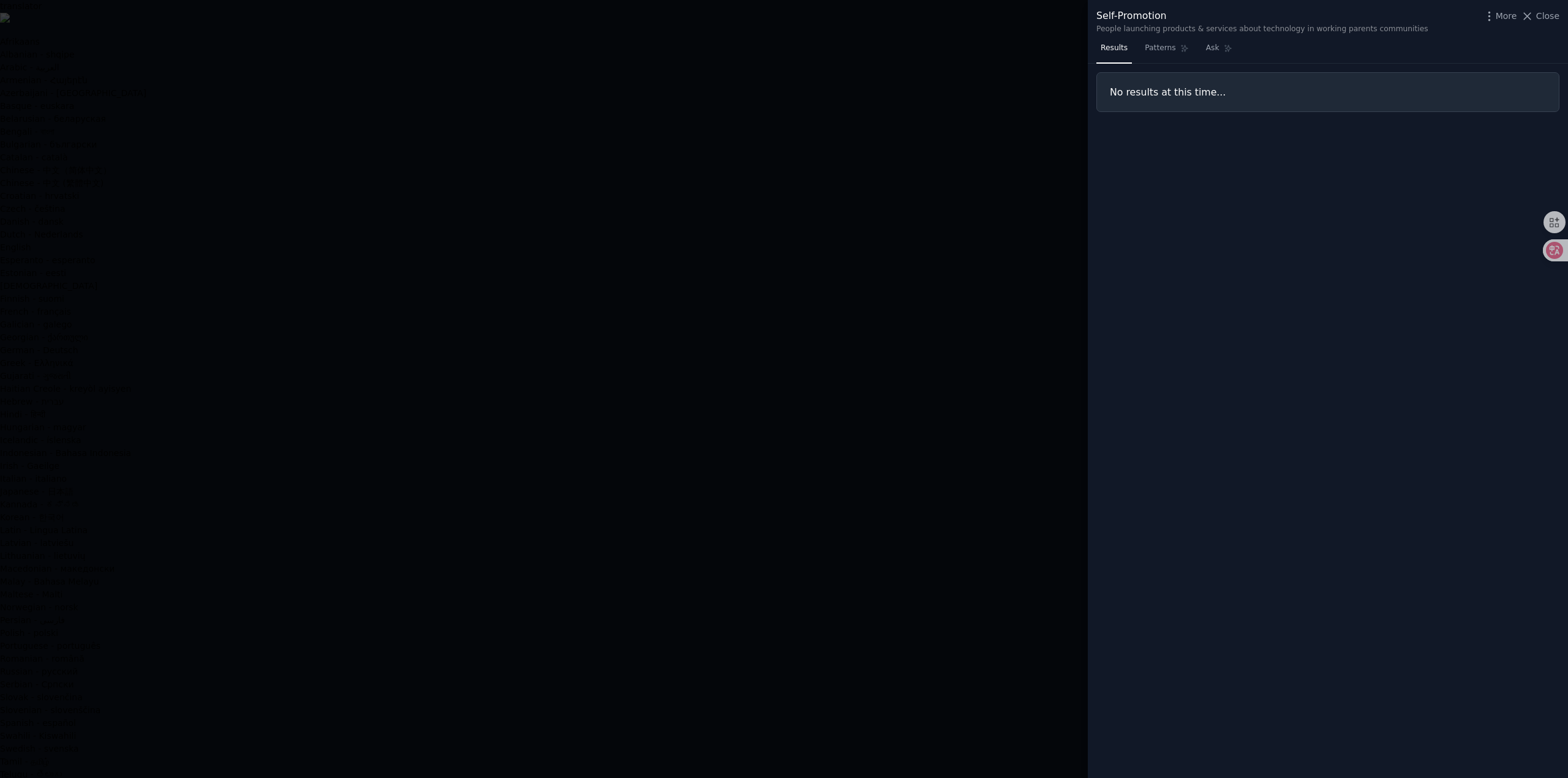
click at [691, 620] on div at bounding box center [784, 389] width 1568 height 778
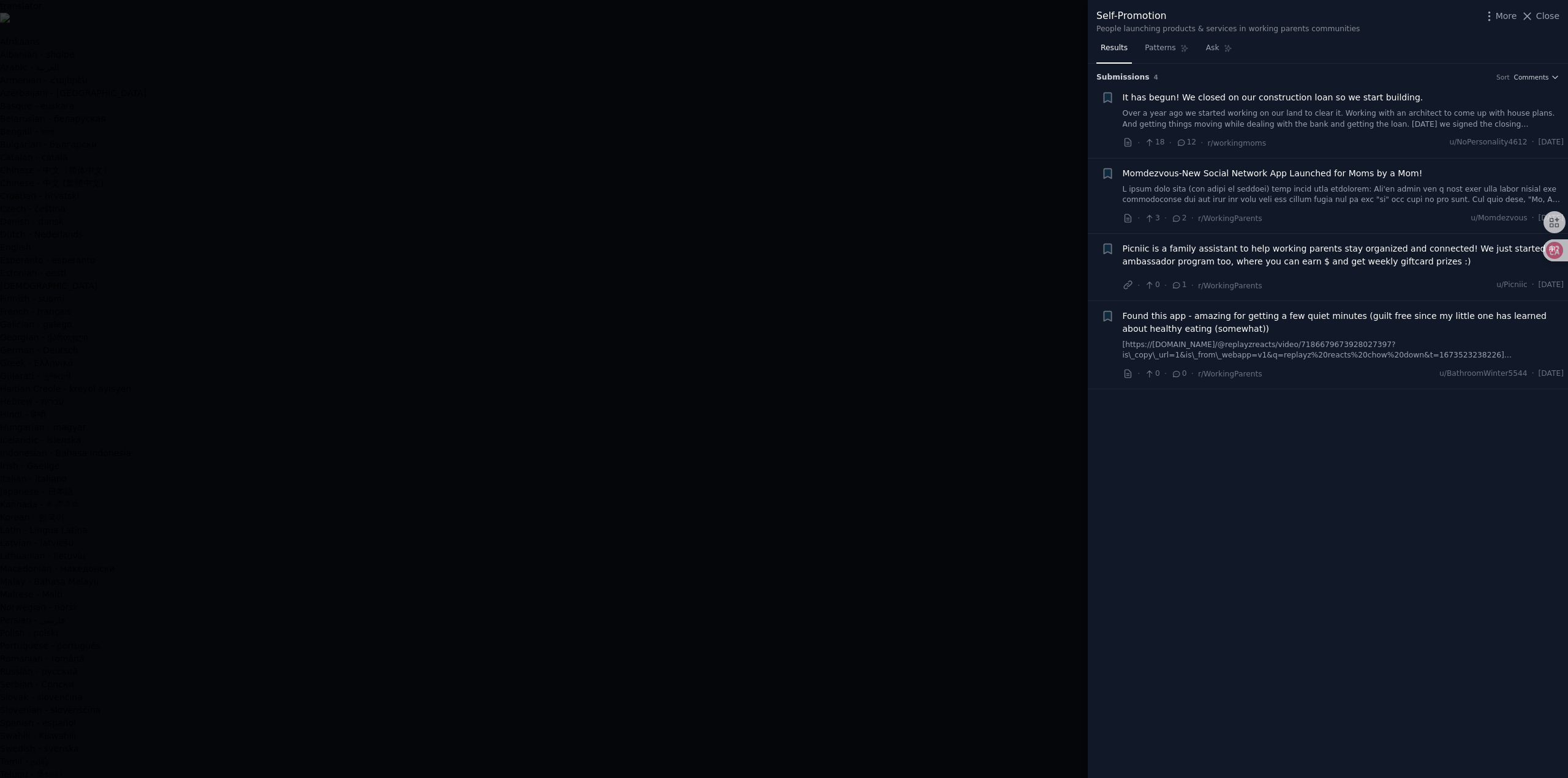
click at [515, 502] on div at bounding box center [784, 389] width 1568 height 778
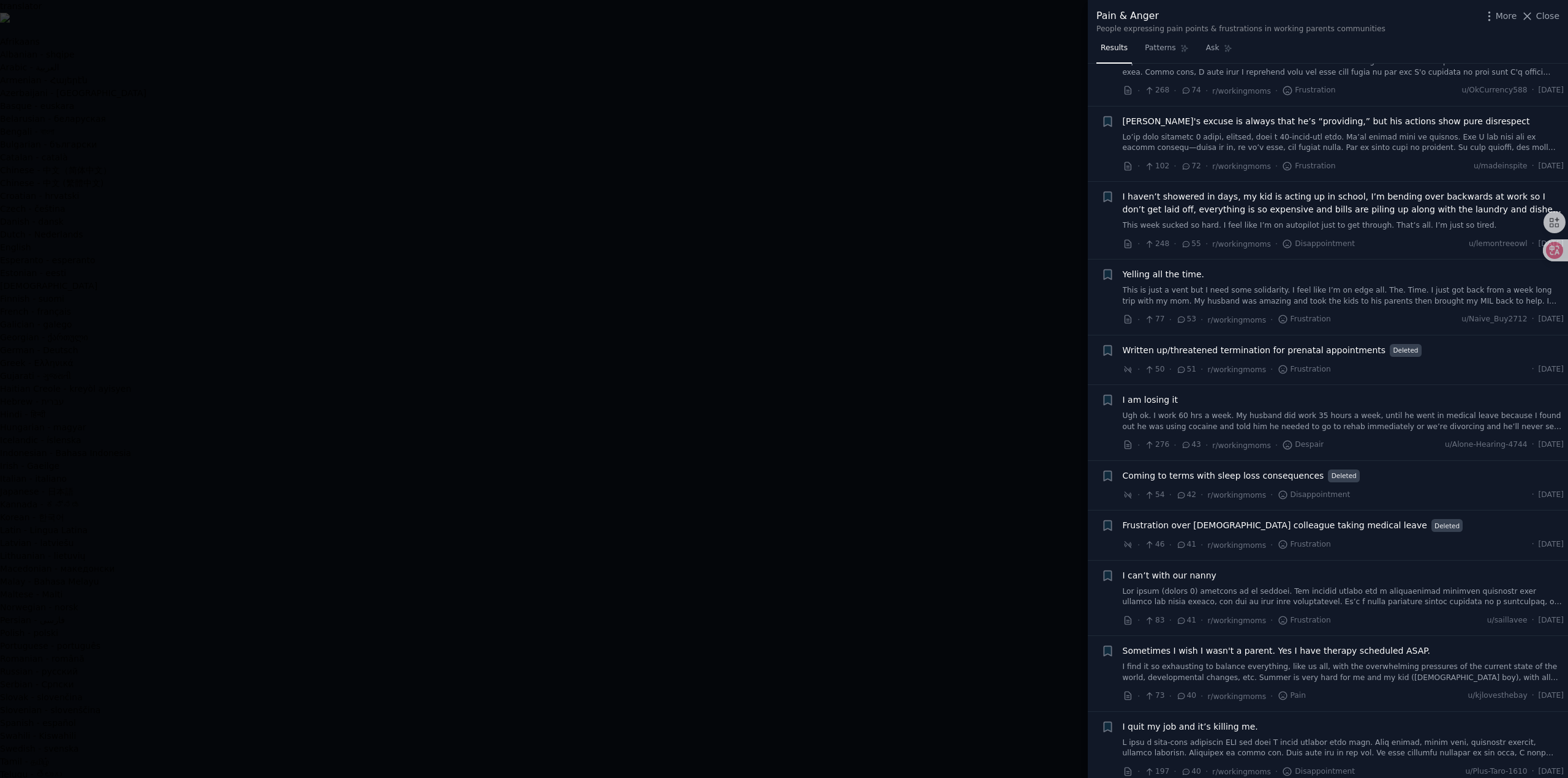
scroll to position [674, 0]
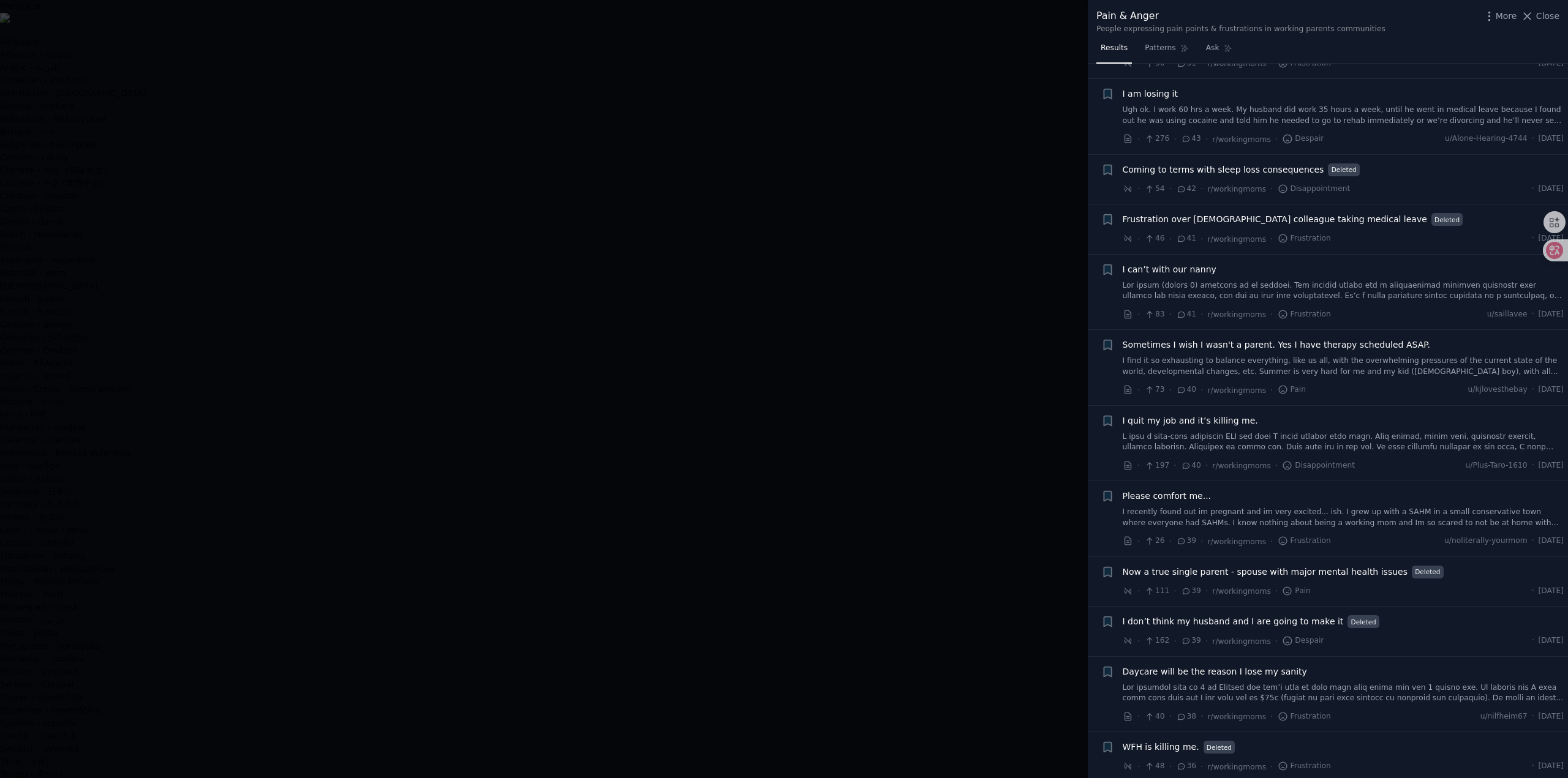
click at [1346, 584] on div "· 111 · 39 · r/workingmoms · Pain · [DATE]" at bounding box center [1343, 591] width 441 height 13
click at [1309, 568] on span "Now a true single parent - spouse with major mental health issues" at bounding box center [1264, 572] width 285 height 13
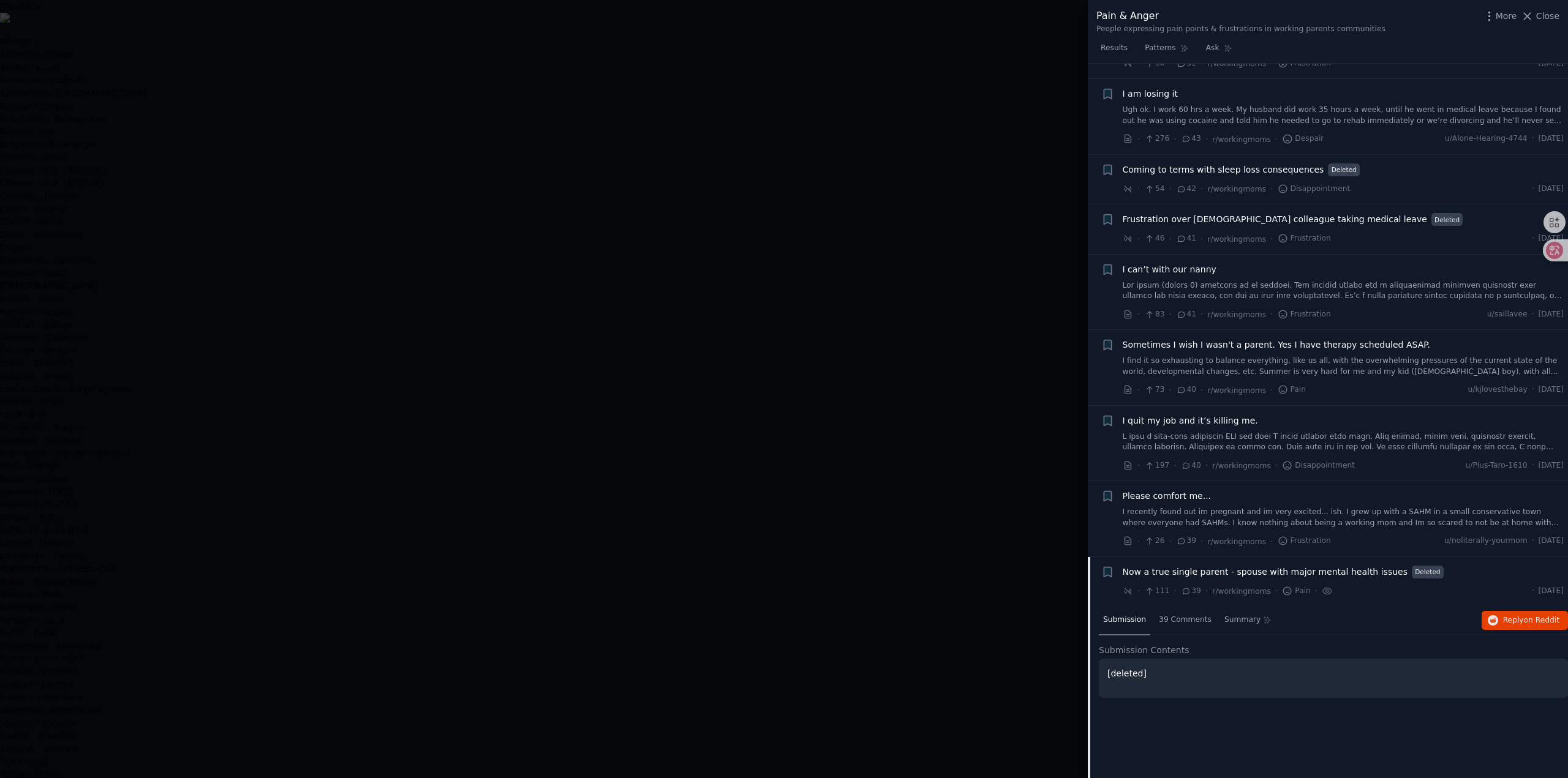
scroll to position [1167, 0]
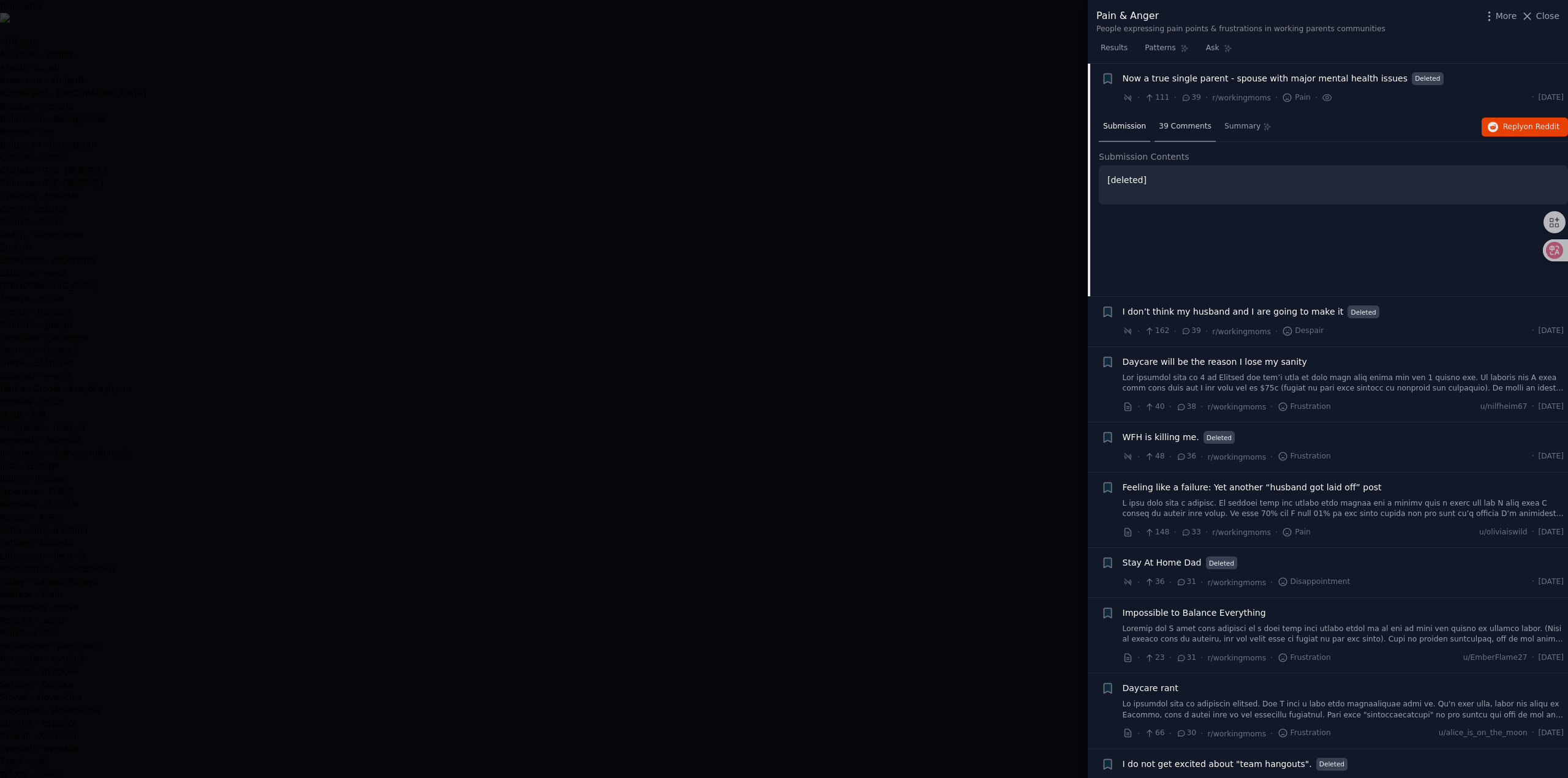
click at [1189, 131] on span "39 Comments" at bounding box center [1185, 127] width 52 height 11
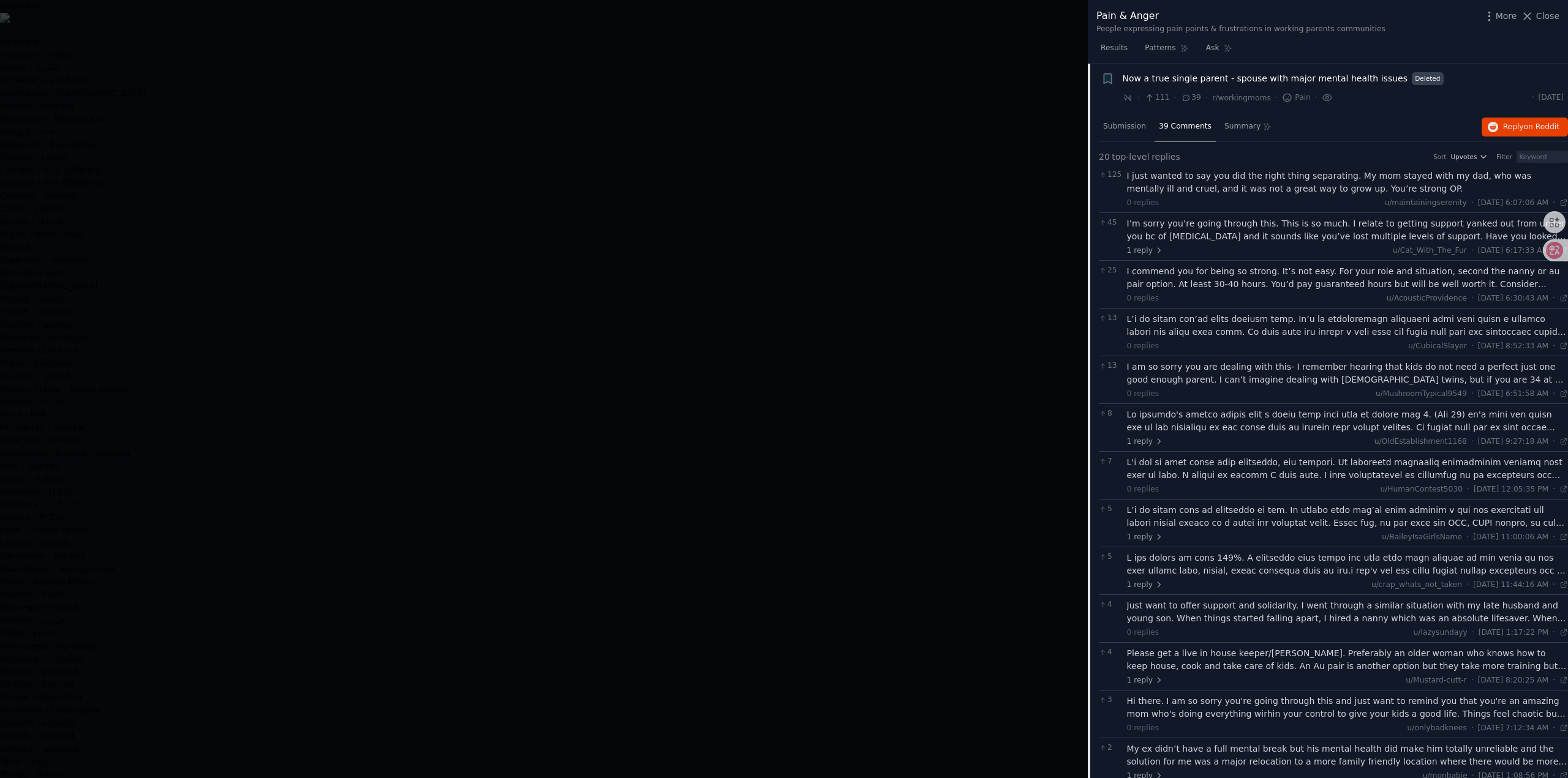
click at [644, 376] on div at bounding box center [784, 389] width 1568 height 778
